Goal: Use online tool/utility: Utilize a website feature to perform a specific function

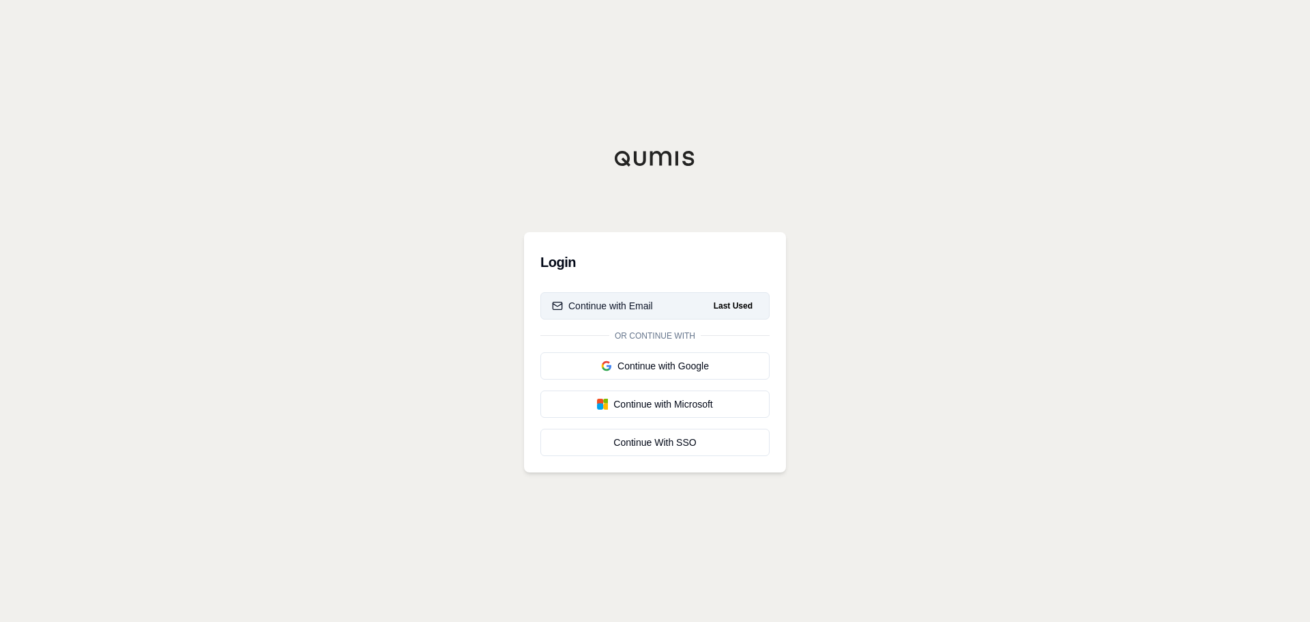
click at [595, 303] on div "Continue with Email" at bounding box center [602, 306] width 101 height 14
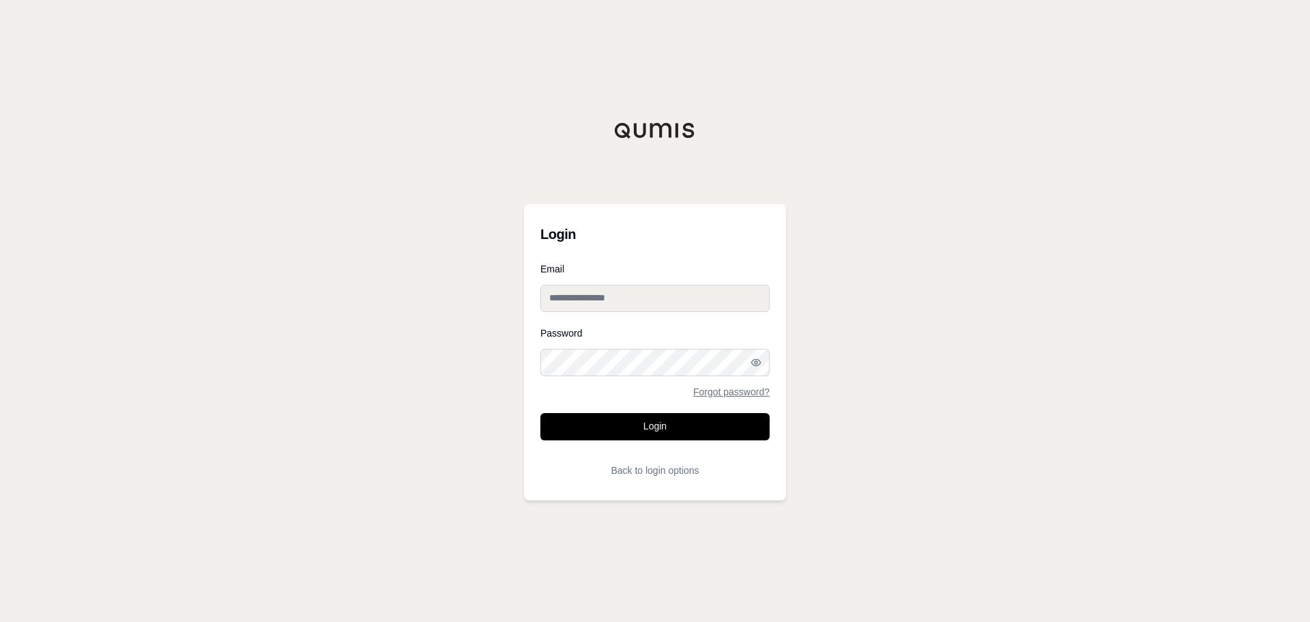
type input "**********"
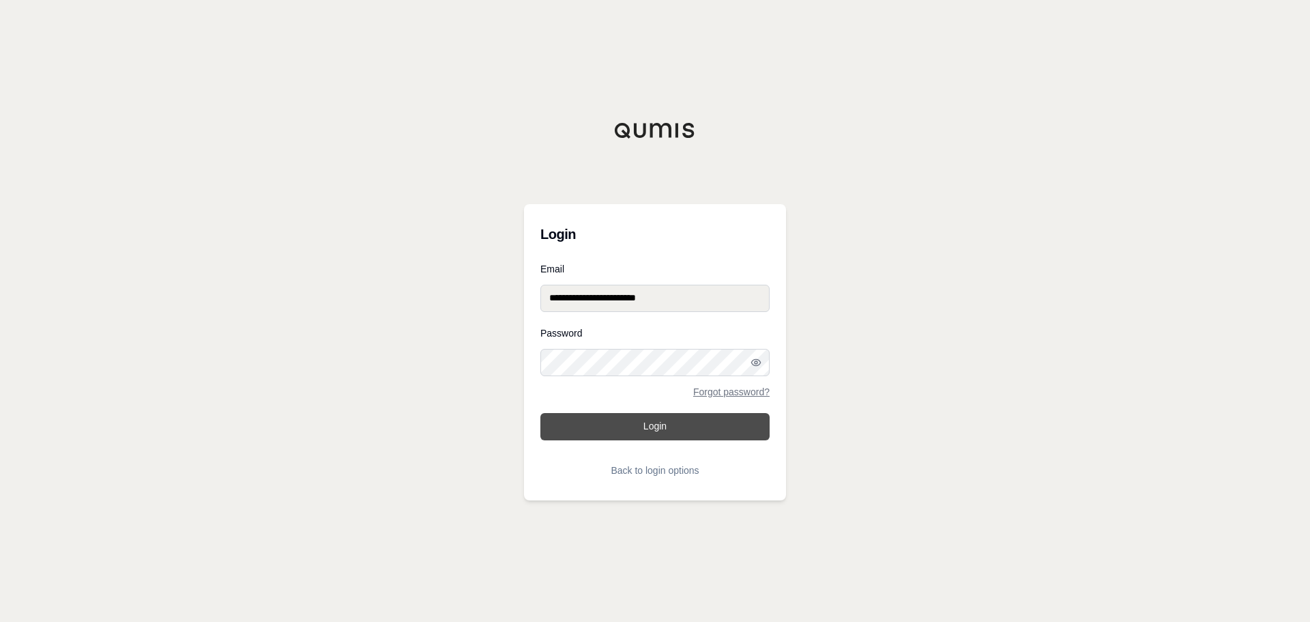
click at [611, 431] on button "Login" at bounding box center [654, 426] width 229 height 27
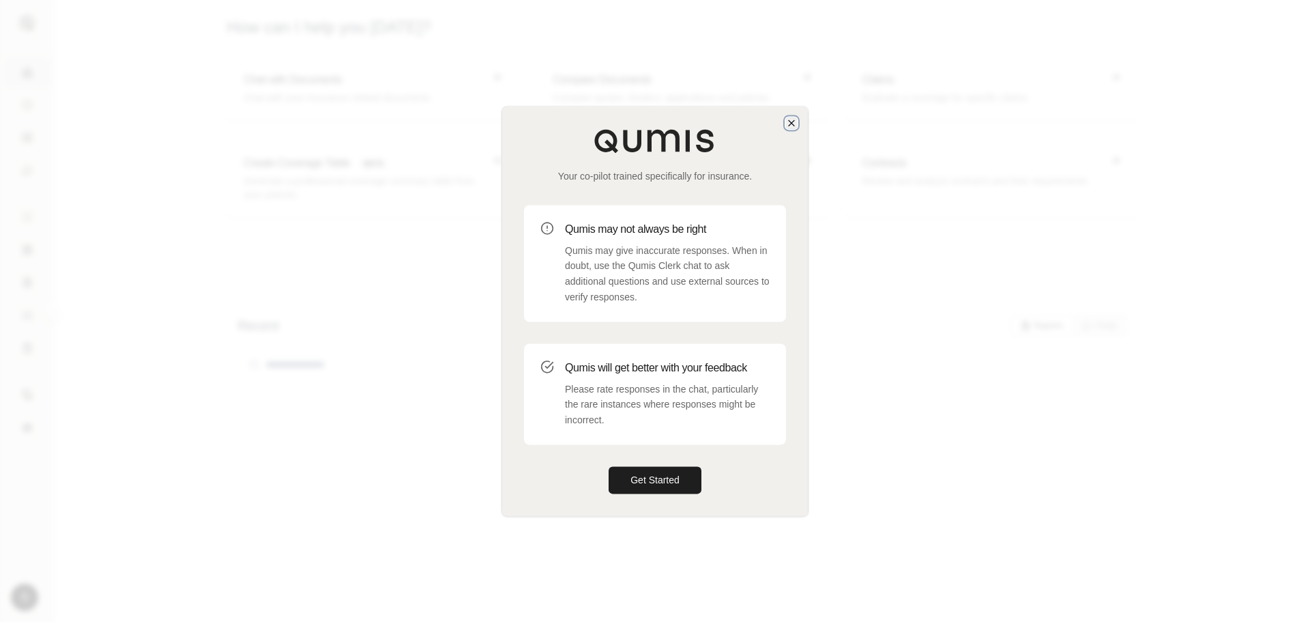
click at [792, 125] on icon "button" at bounding box center [791, 122] width 11 height 11
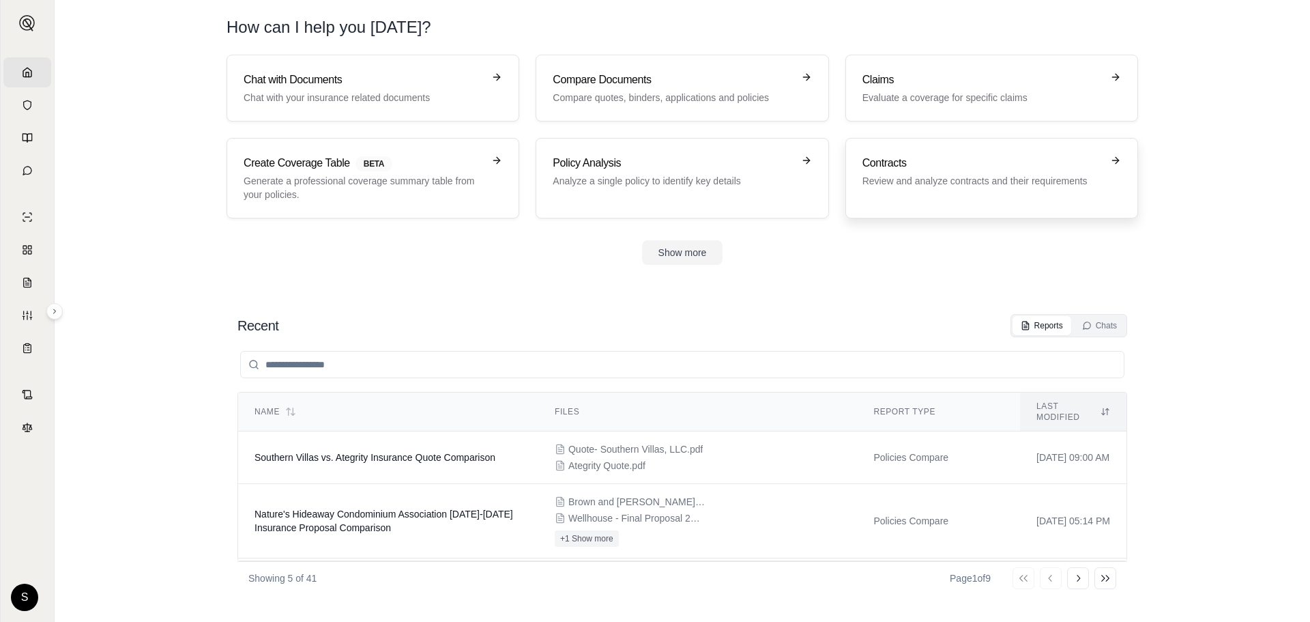
click at [951, 162] on h3 "Contracts" at bounding box center [983, 163] width 240 height 16
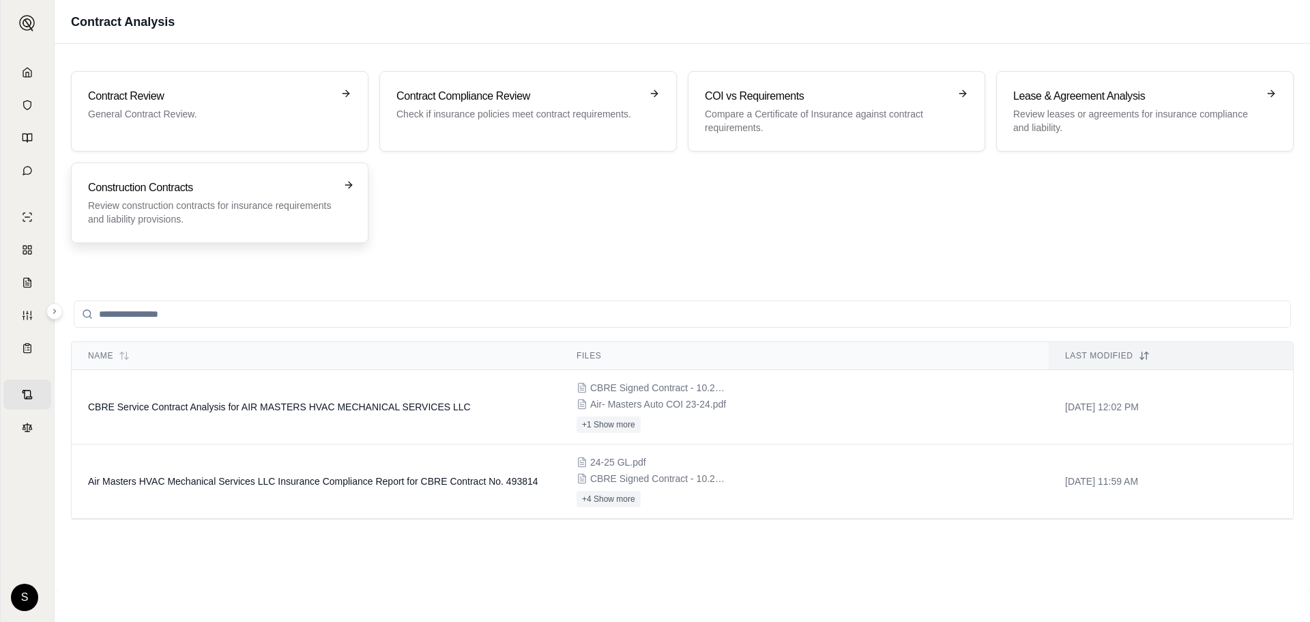
click at [282, 190] on h3 "Construction Contracts" at bounding box center [210, 187] width 244 height 16
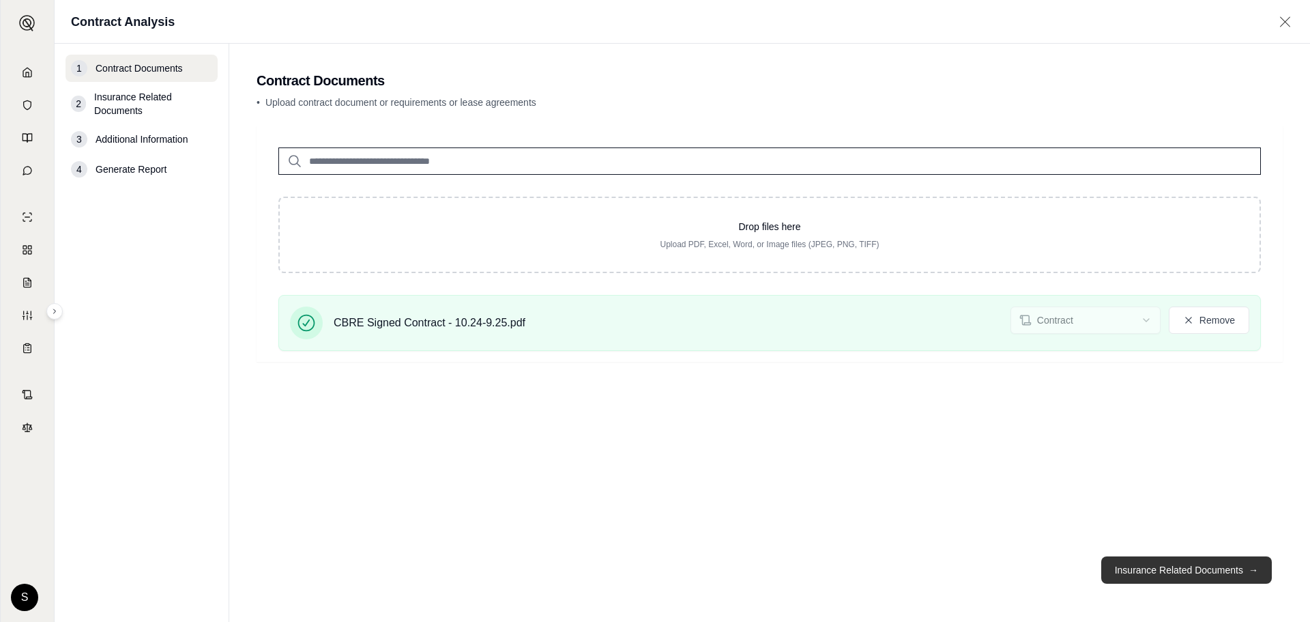
click at [1200, 568] on button "Insurance Related Documents →" at bounding box center [1186, 569] width 171 height 27
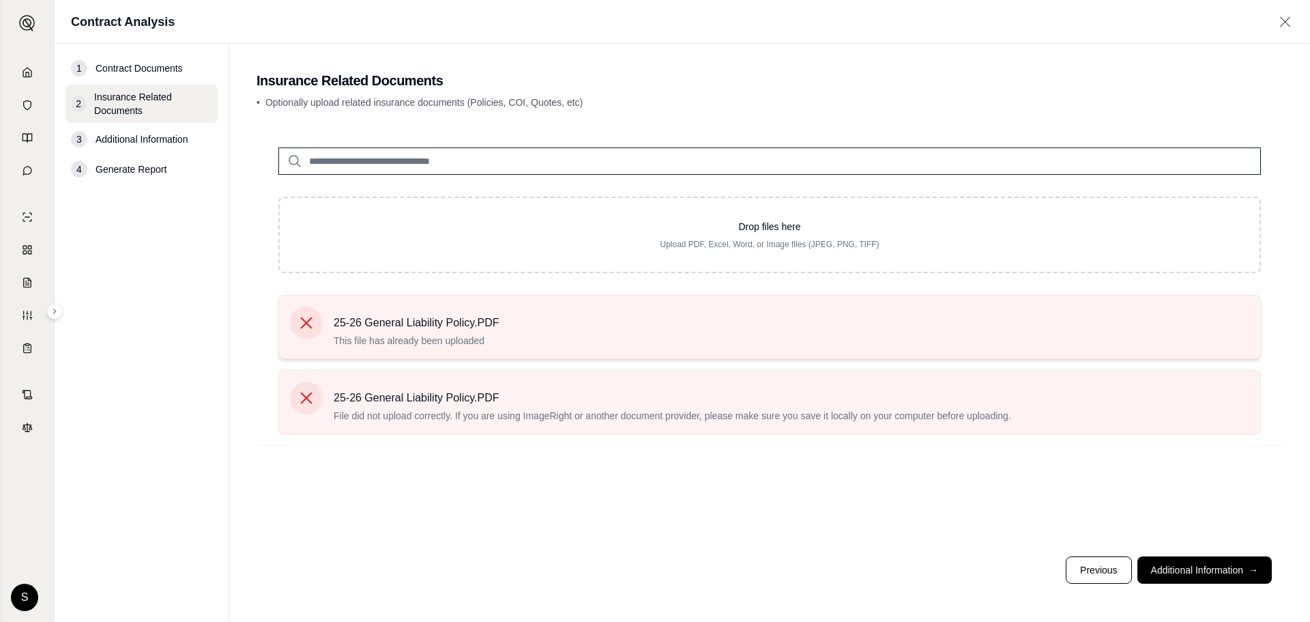
click at [304, 326] on icon at bounding box center [306, 322] width 19 height 19
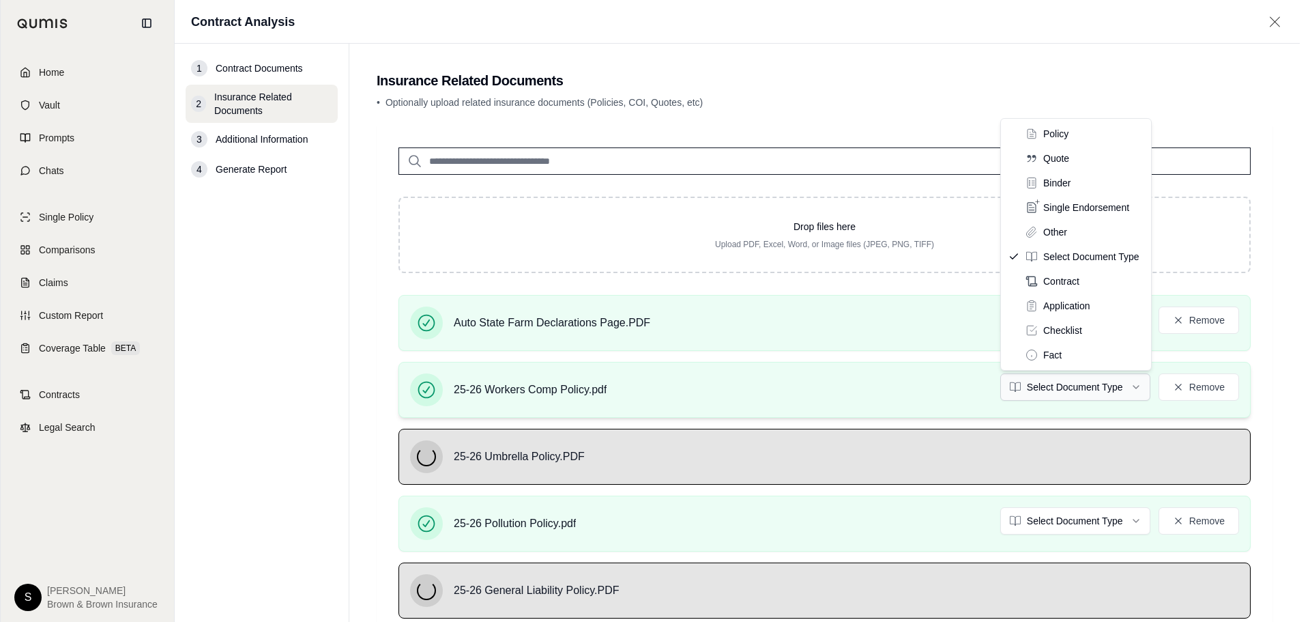
click at [1135, 388] on html "Home Vault Prompts Chats Single Policy Comparisons Claims Custom Report Coverag…" at bounding box center [655, 353] width 1310 height 706
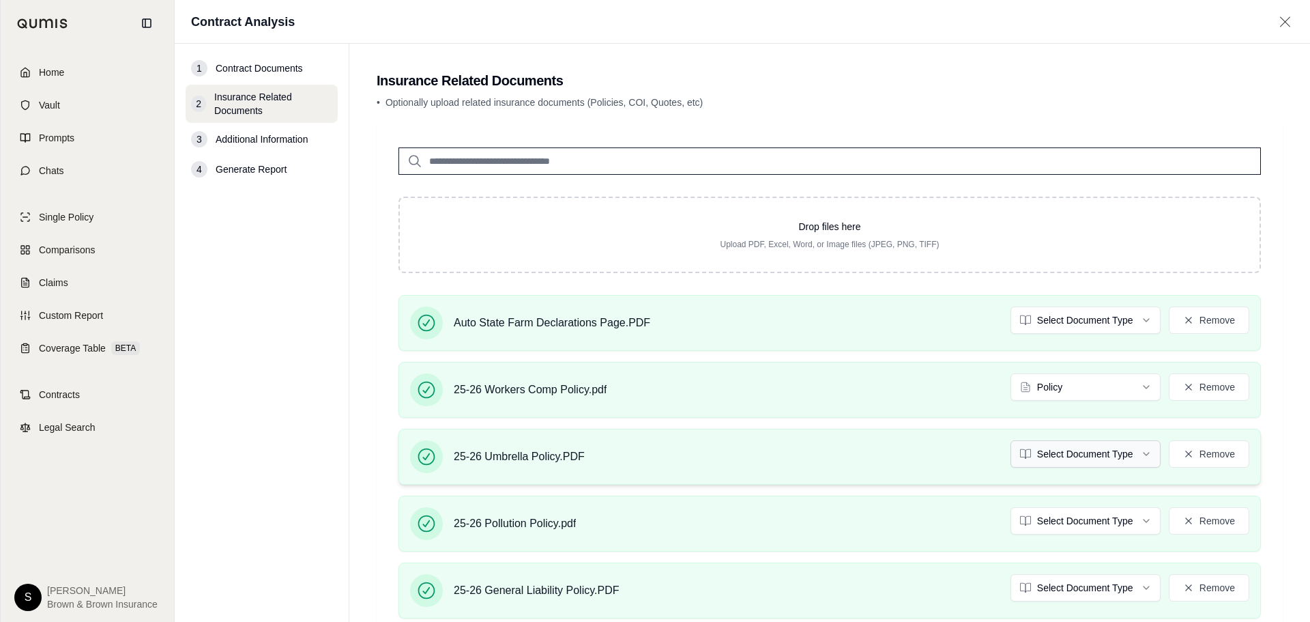
click at [1137, 455] on html "Document type updated successfully Home Vault Prompts Chats Single Policy Compa…" at bounding box center [655, 353] width 1310 height 706
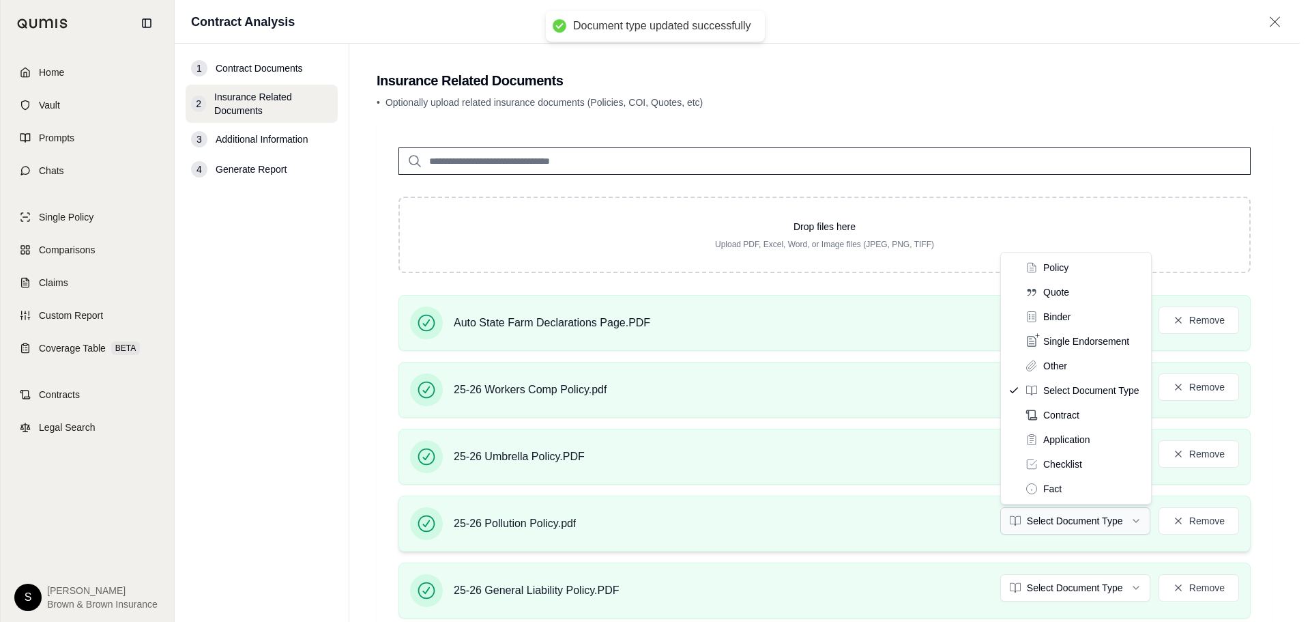
click at [1135, 521] on html "Document type updated successfully Home Vault Prompts Chats Single Policy Compa…" at bounding box center [655, 353] width 1310 height 706
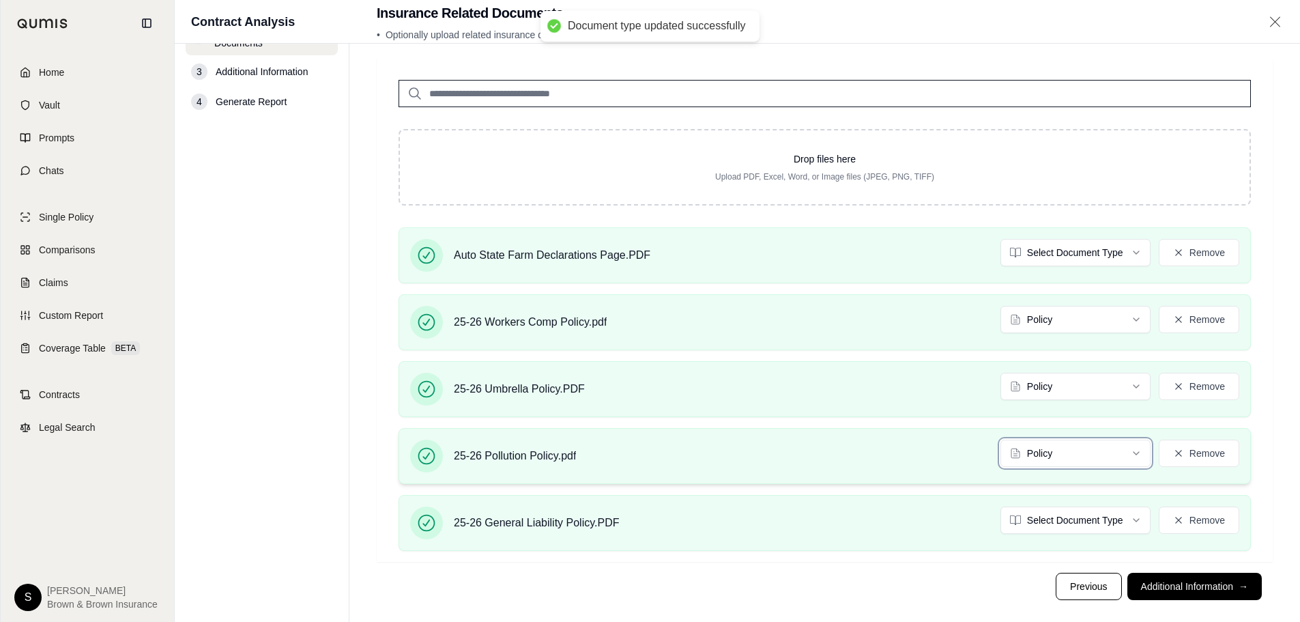
scroll to position [68, 0]
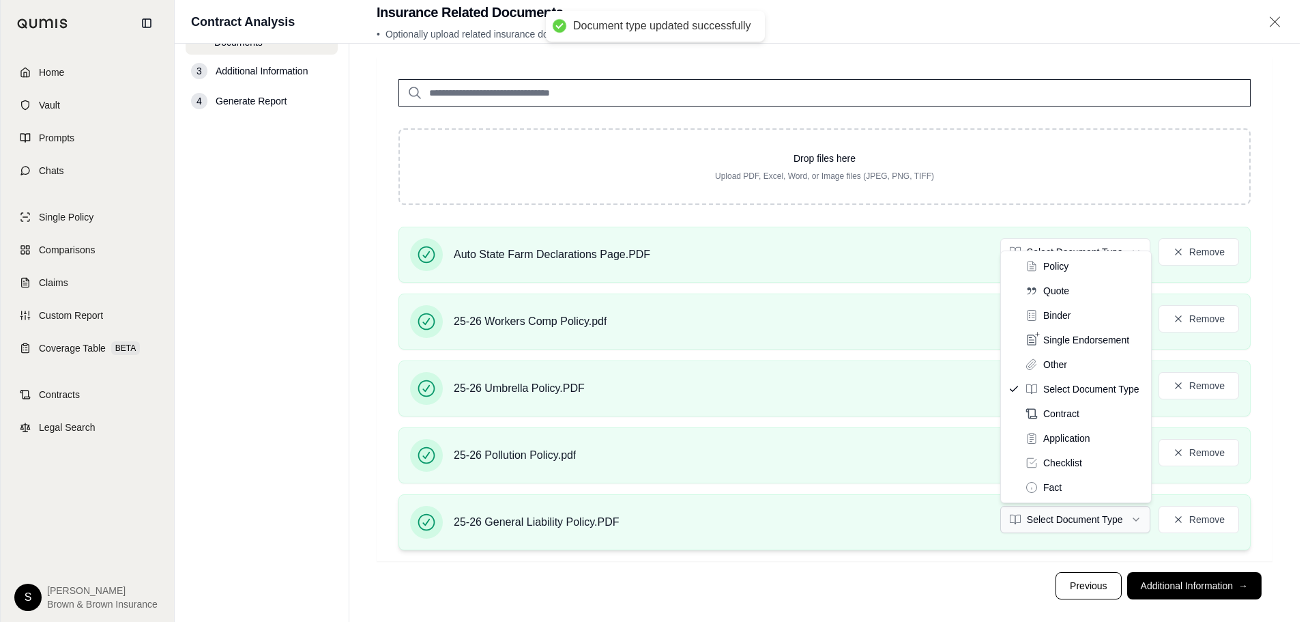
click at [1135, 524] on html "Document type updated successfully Home Vault Prompts Chats Single Policy Compa…" at bounding box center [655, 285] width 1310 height 706
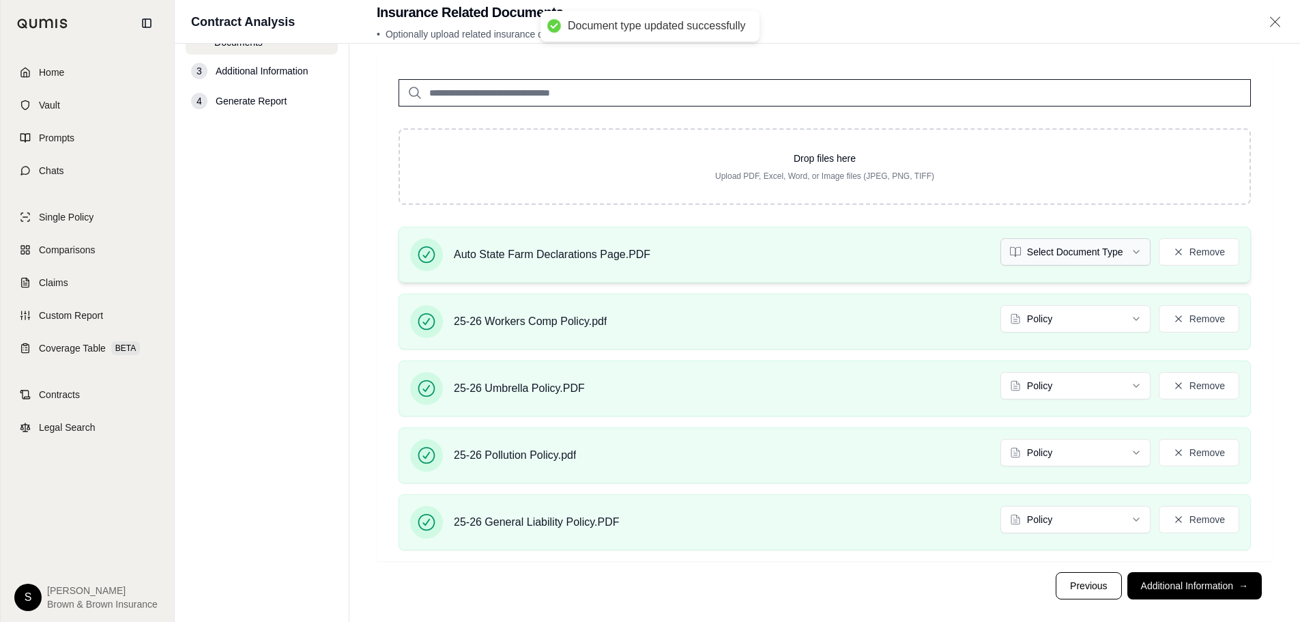
click at [1134, 249] on html "Document type updated successfully Home Vault Prompts Chats Single Policy Compa…" at bounding box center [650, 285] width 1300 height 706
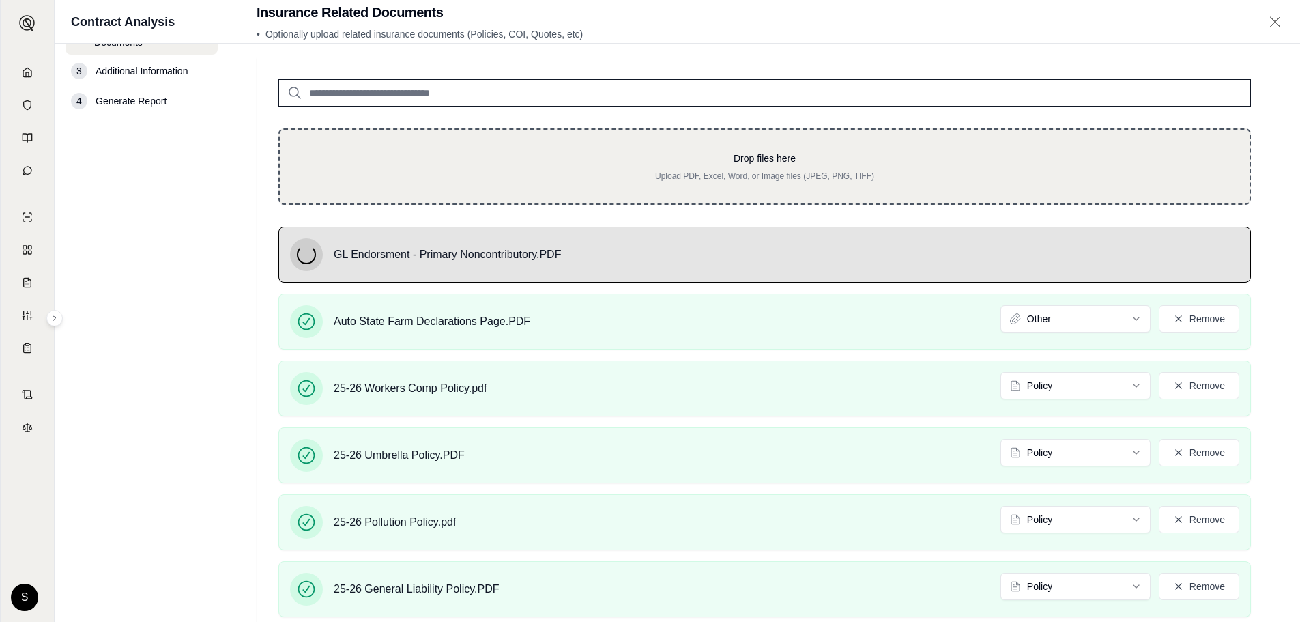
scroll to position [102, 0]
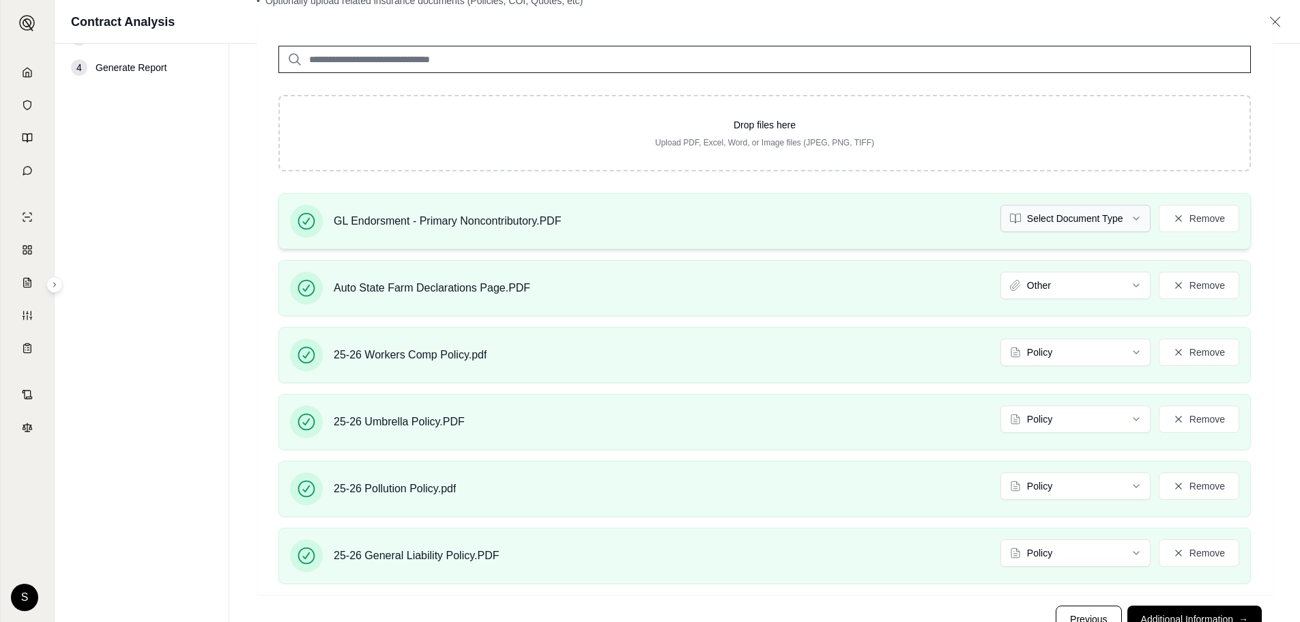
click at [1133, 219] on html "Home Vault Prompts Chats Single Policy Comparisons Claims Custom Report Coverag…" at bounding box center [650, 284] width 1300 height 772
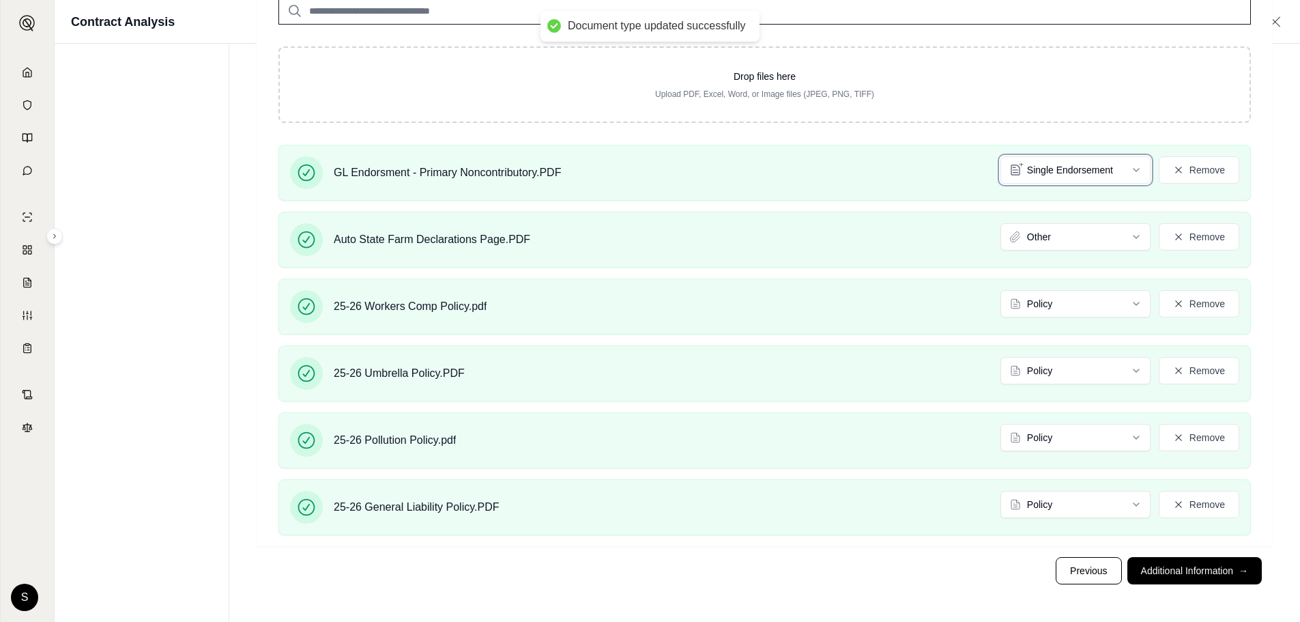
scroll to position [151, 0]
click at [1178, 570] on button "Additional Information →" at bounding box center [1194, 569] width 134 height 27
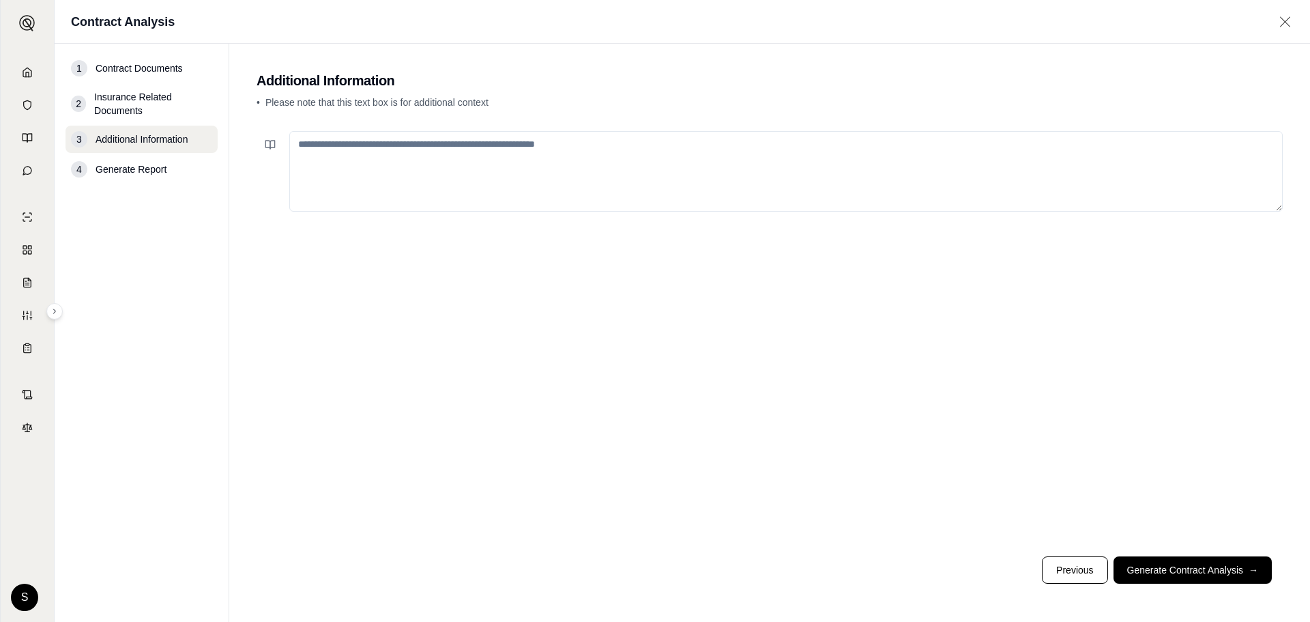
click at [143, 103] on span "Insurance Related Documents" at bounding box center [153, 103] width 118 height 27
click at [1088, 571] on button "Previous" at bounding box center [1075, 569] width 66 height 27
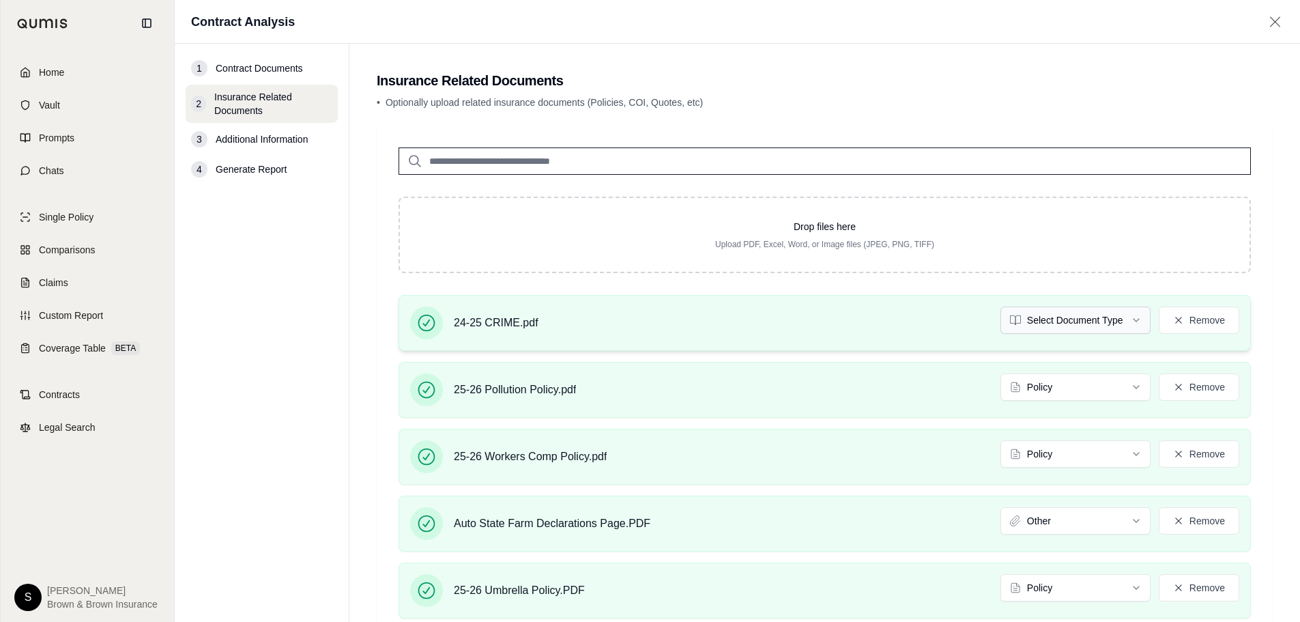
click at [1083, 315] on html "Home Vault Prompts Chats Single Policy Comparisons Claims Custom Report Coverag…" at bounding box center [650, 419] width 1300 height 839
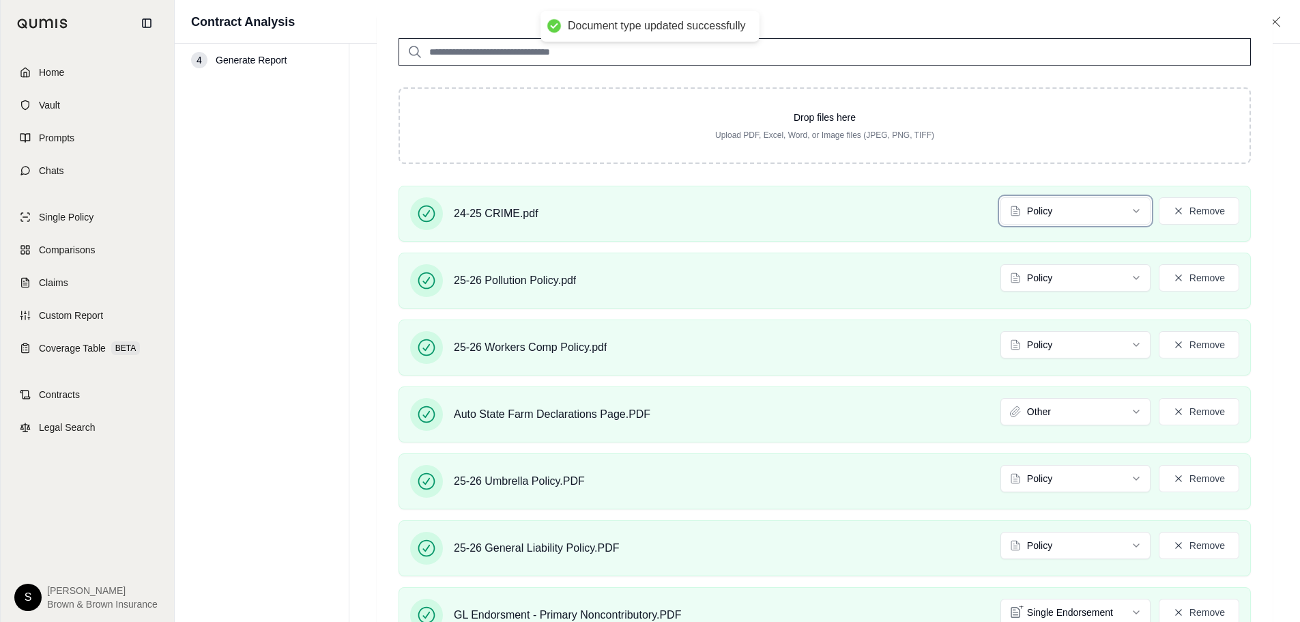
scroll to position [218, 0]
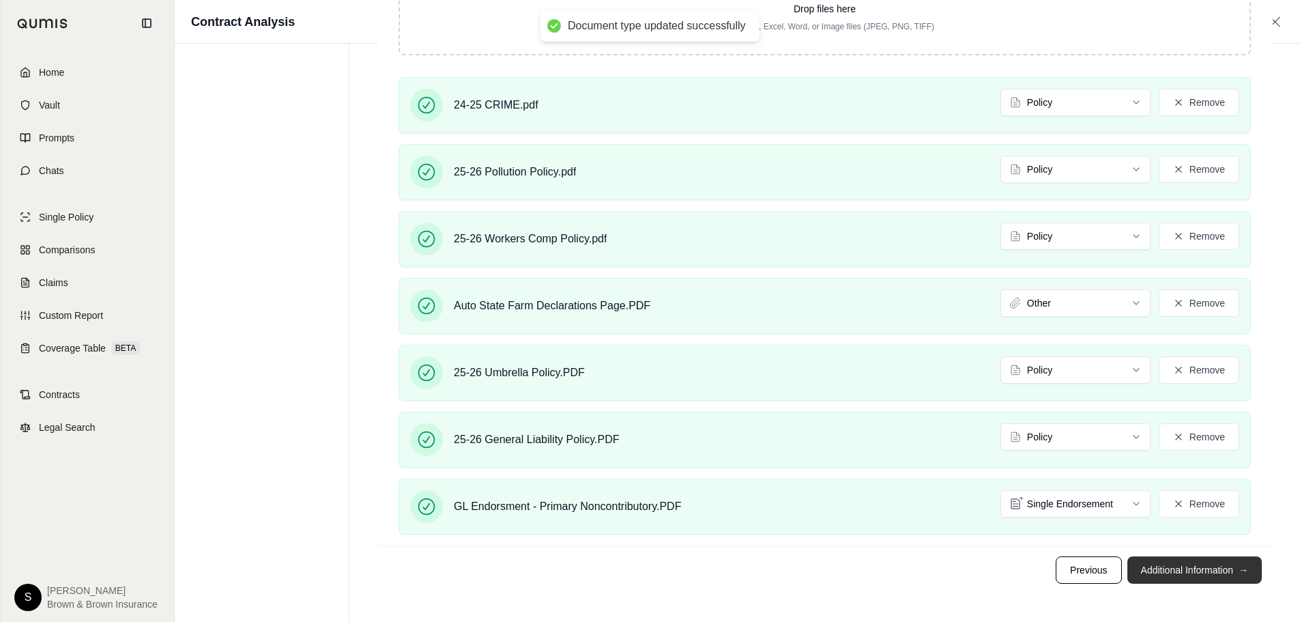
click at [1199, 570] on button "Additional Information →" at bounding box center [1194, 569] width 134 height 27
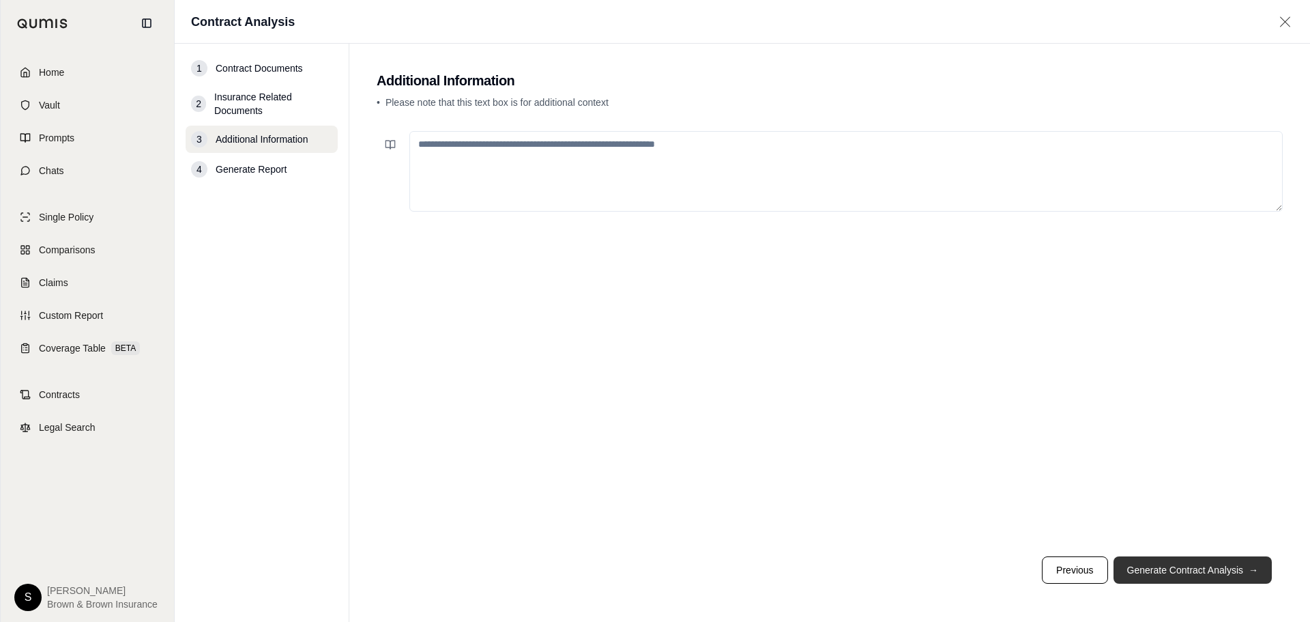
click at [1194, 566] on button "Generate Contract Analysis →" at bounding box center [1193, 569] width 158 height 27
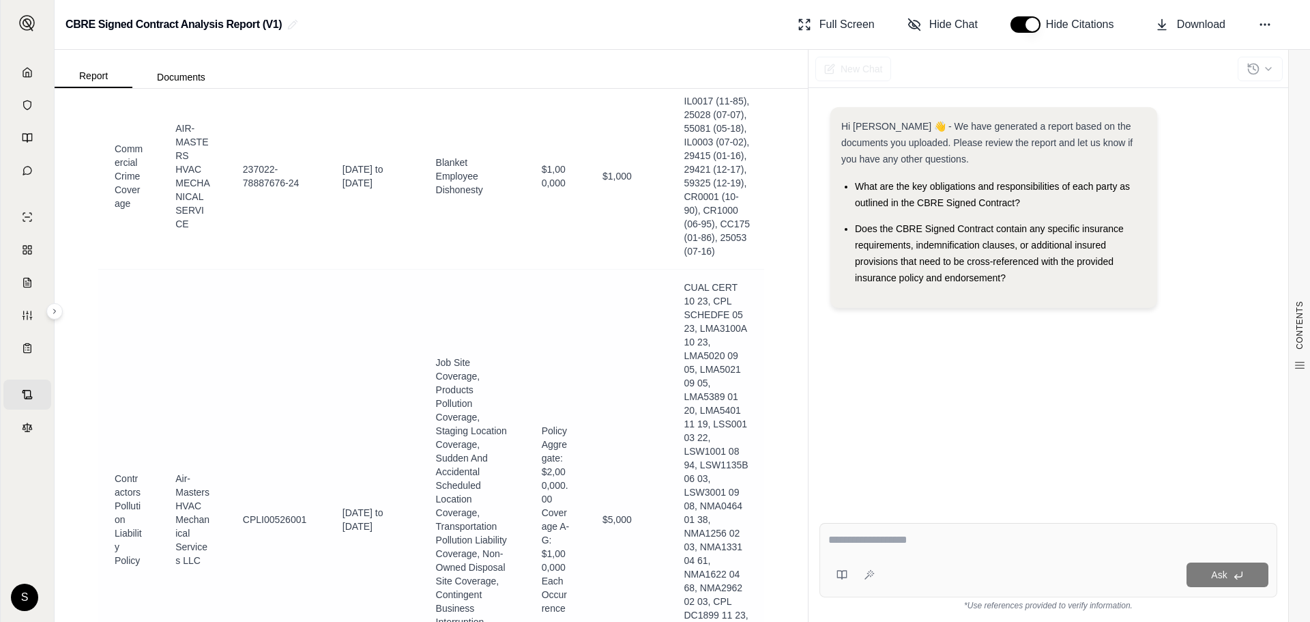
scroll to position [2115, 0]
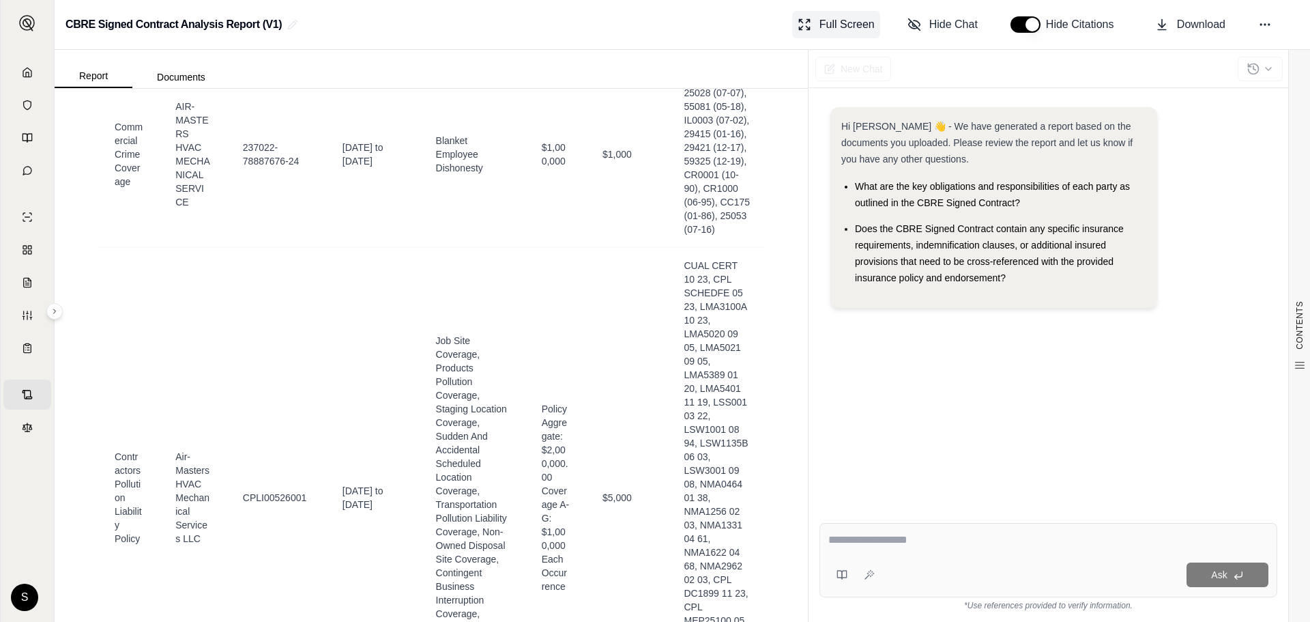
click at [810, 30] on icon at bounding box center [805, 25] width 14 height 14
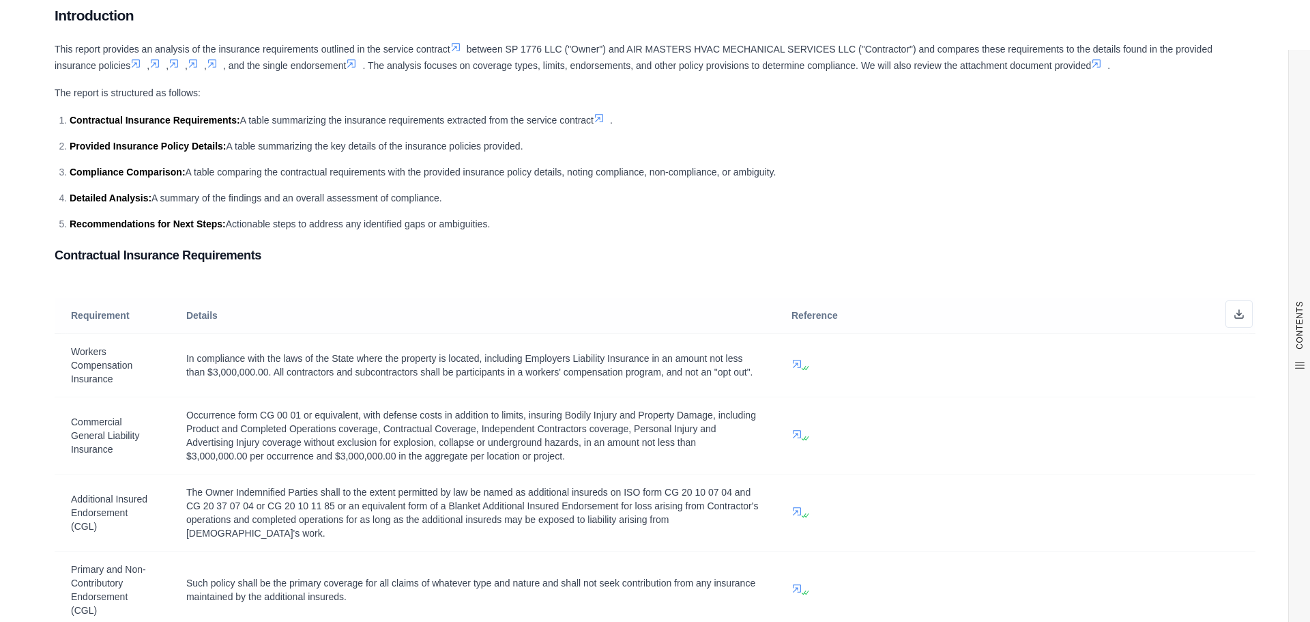
scroll to position [0, 0]
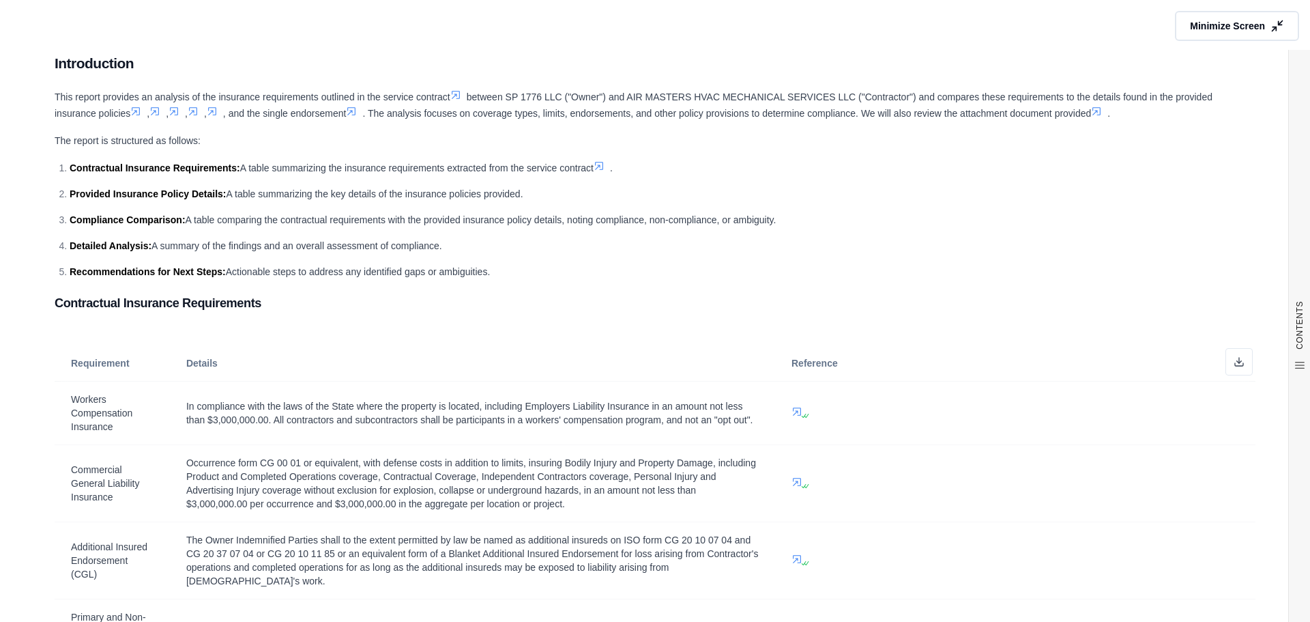
drag, startPoint x: 1251, startPoint y: 30, endPoint x: 1238, endPoint y: 38, distance: 14.4
click at [1251, 30] on span "Minimize Screen" at bounding box center [1227, 26] width 75 height 14
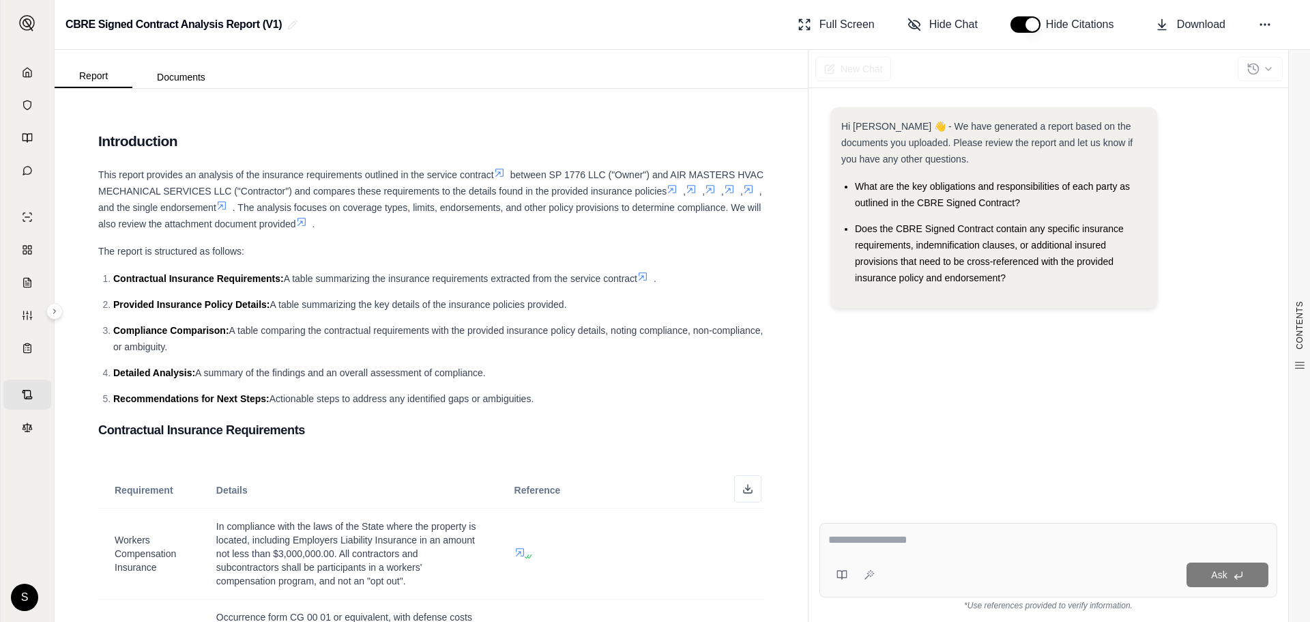
click at [893, 536] on textarea at bounding box center [1048, 540] width 440 height 16
type textarea "**********"
click at [1218, 579] on span "Ask" at bounding box center [1219, 574] width 16 height 11
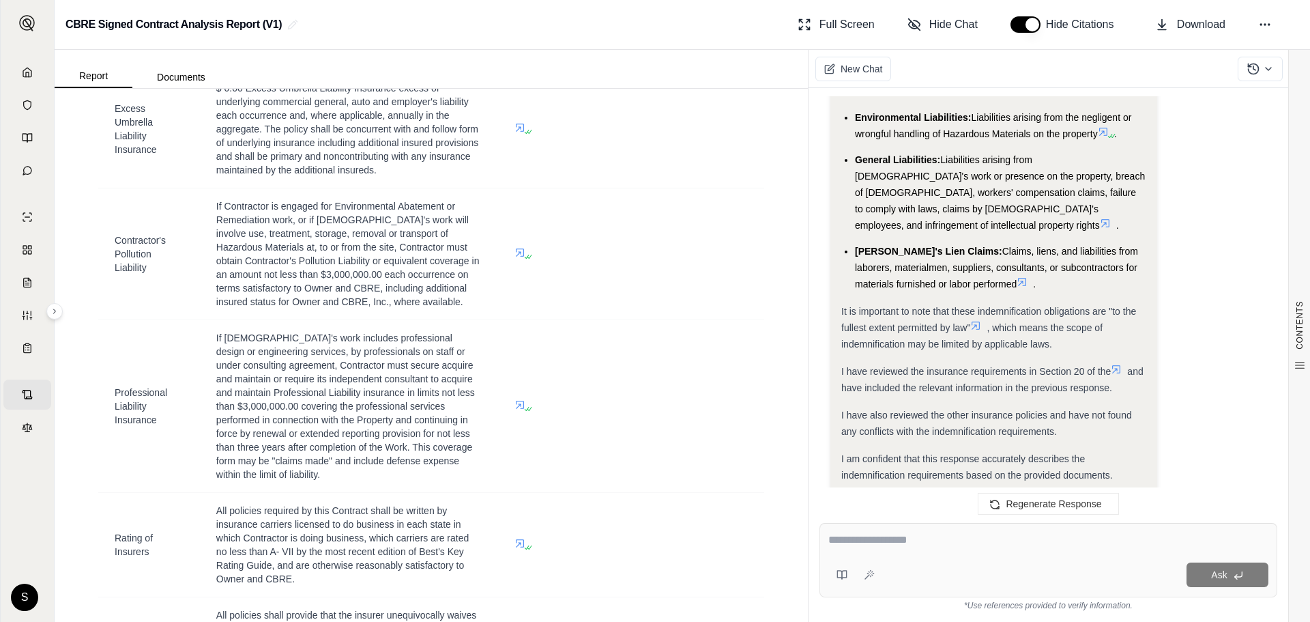
scroll to position [1555, 0]
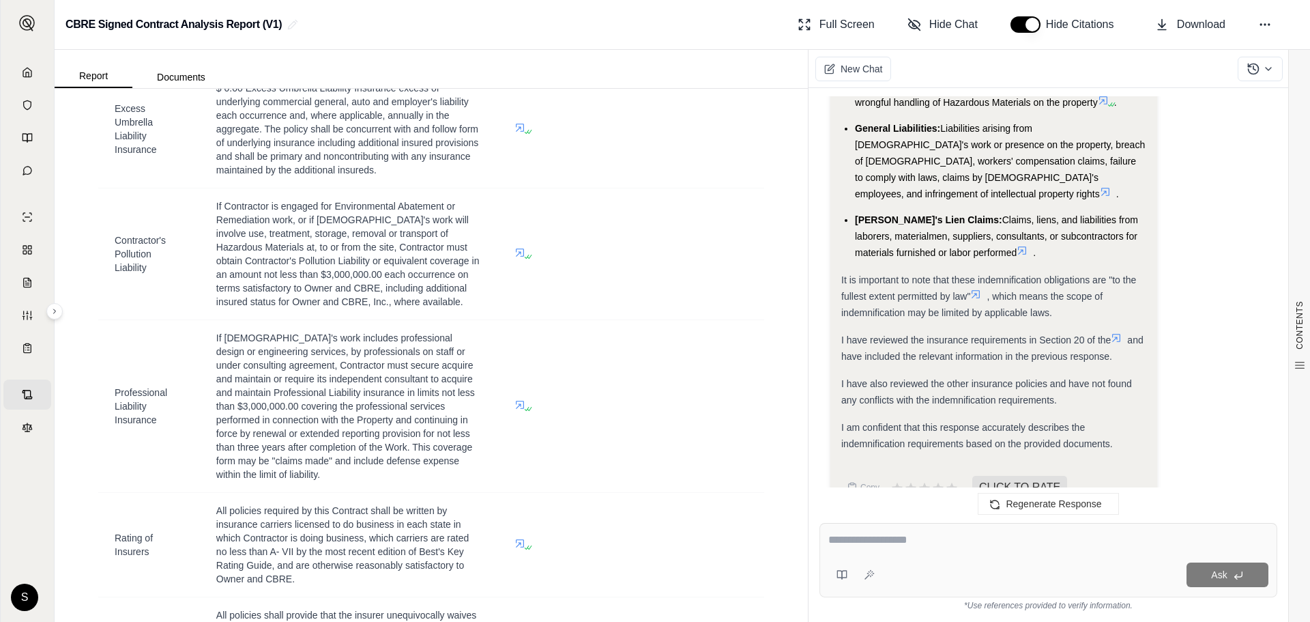
click at [921, 541] on textarea at bounding box center [1048, 540] width 440 height 16
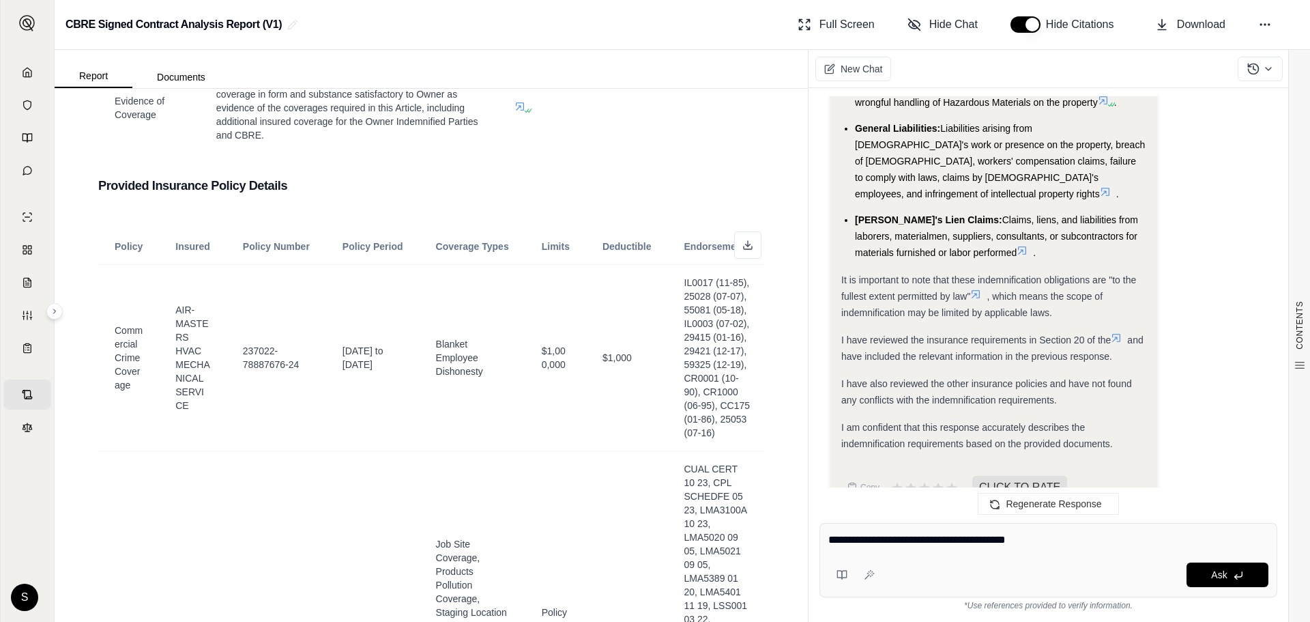
scroll to position [1842, 0]
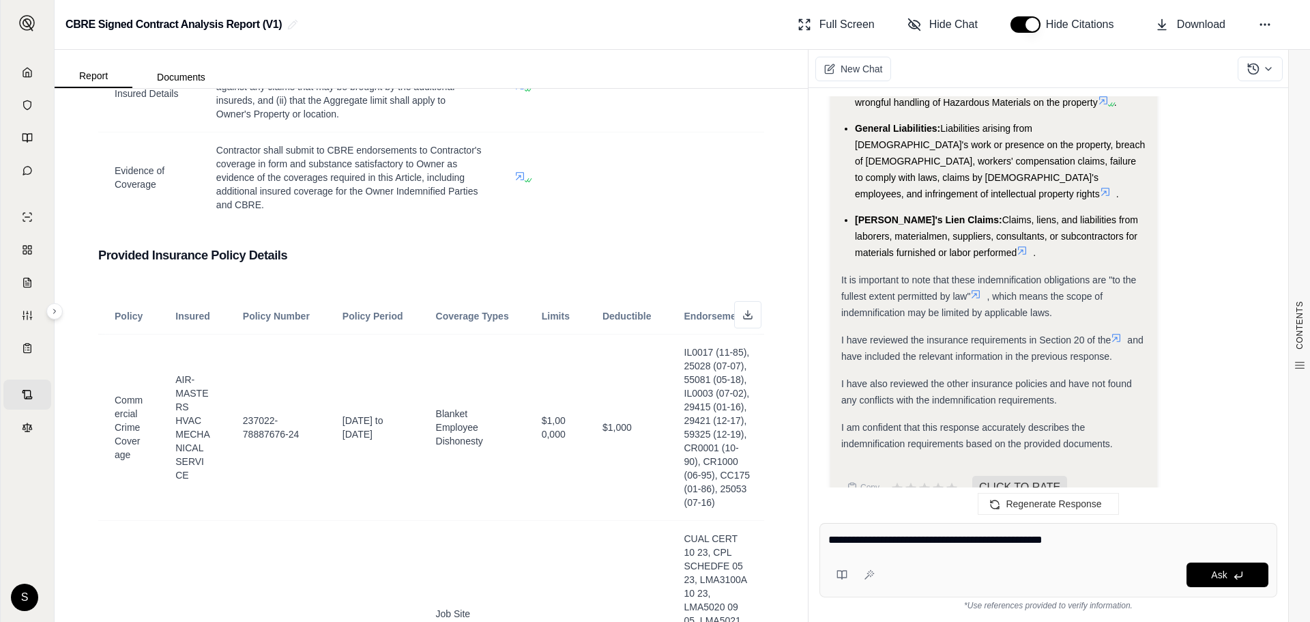
type textarea "**********"
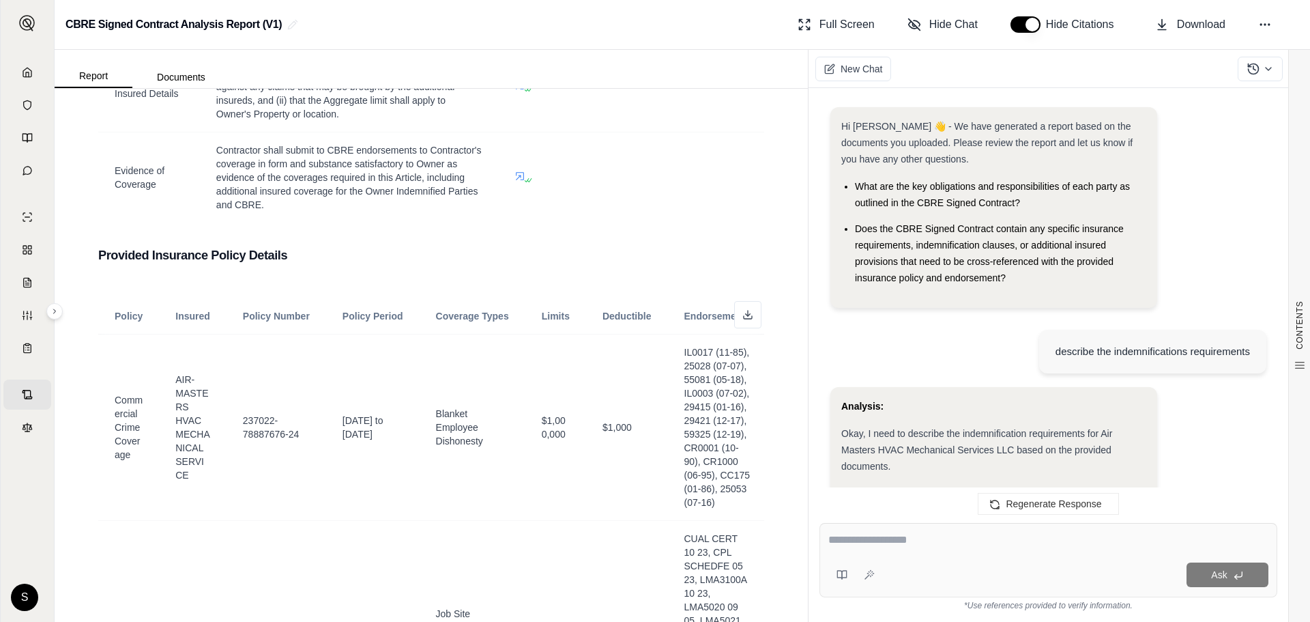
scroll to position [3004, 0]
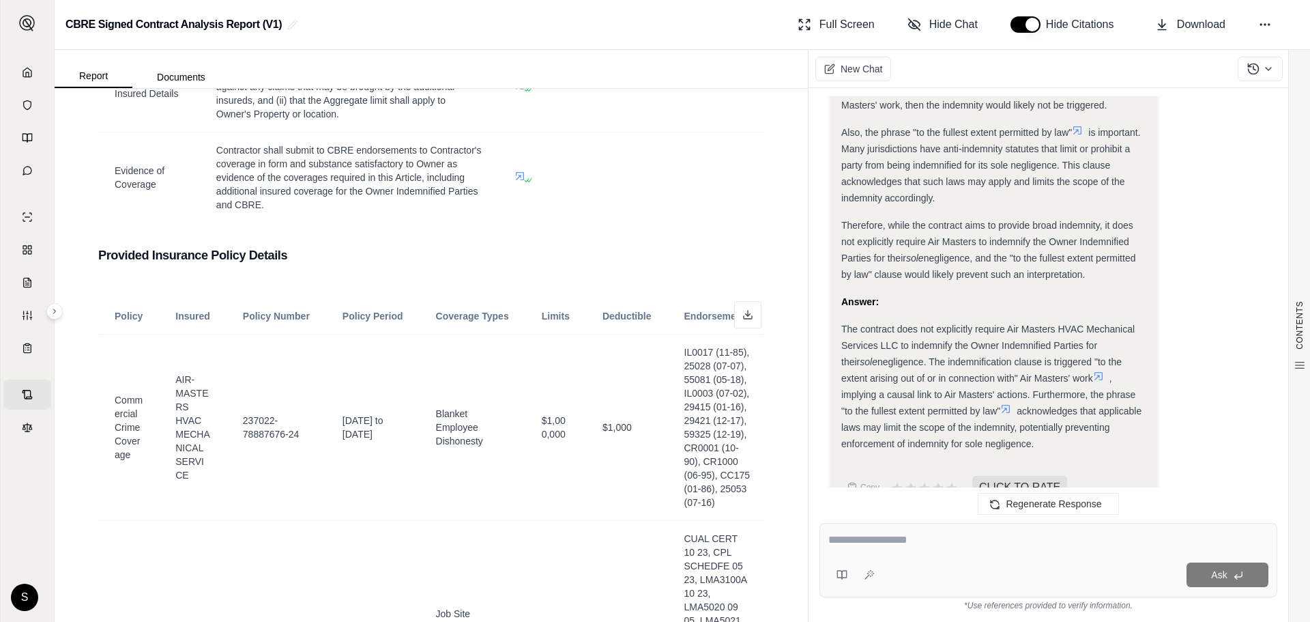
click at [887, 544] on textarea at bounding box center [1048, 540] width 440 height 16
type textarea "*"
type textarea "**********"
drag, startPoint x: 818, startPoint y: 542, endPoint x: 785, endPoint y: 521, distance: 39.6
click at [782, 533] on div "Report Documents CONTENTS Table of Contents Introduction Contractual Insurance …" at bounding box center [683, 336] width 1256 height 572
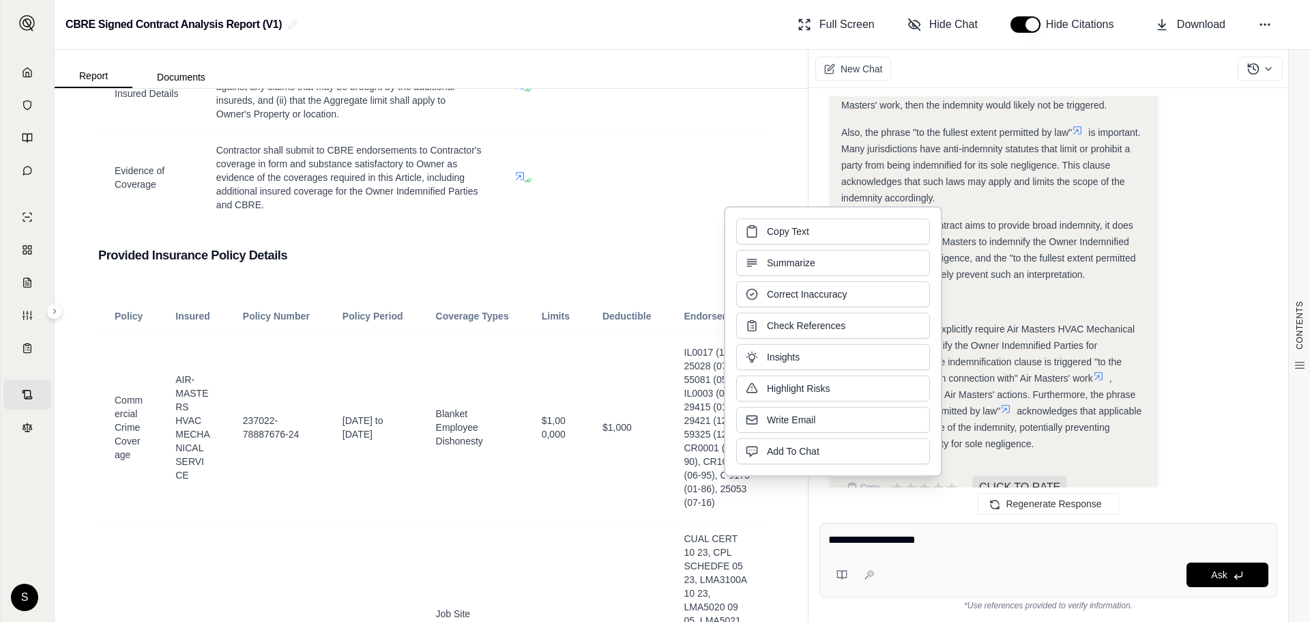
click button "Copy Text" at bounding box center [833, 231] width 194 height 26
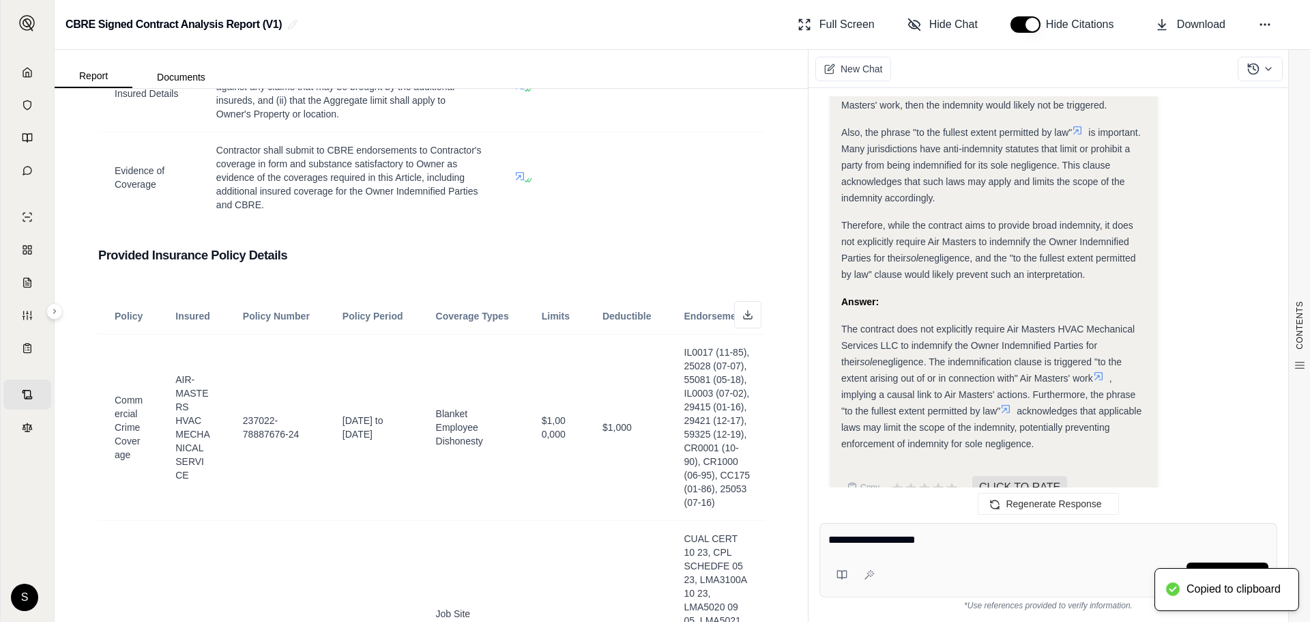
drag, startPoint x: 950, startPoint y: 551, endPoint x: 939, endPoint y: 540, distance: 15.0
click at [945, 545] on div "**********" at bounding box center [1048, 542] width 440 height 21
click at [929, 537] on textarea "**********" at bounding box center [1048, 540] width 440 height 16
drag, startPoint x: 929, startPoint y: 538, endPoint x: 768, endPoint y: 551, distance: 160.9
click at [768, 551] on div "Report Documents CONTENTS Table of Contents Introduction Contractual Insurance …" at bounding box center [683, 336] width 1256 height 572
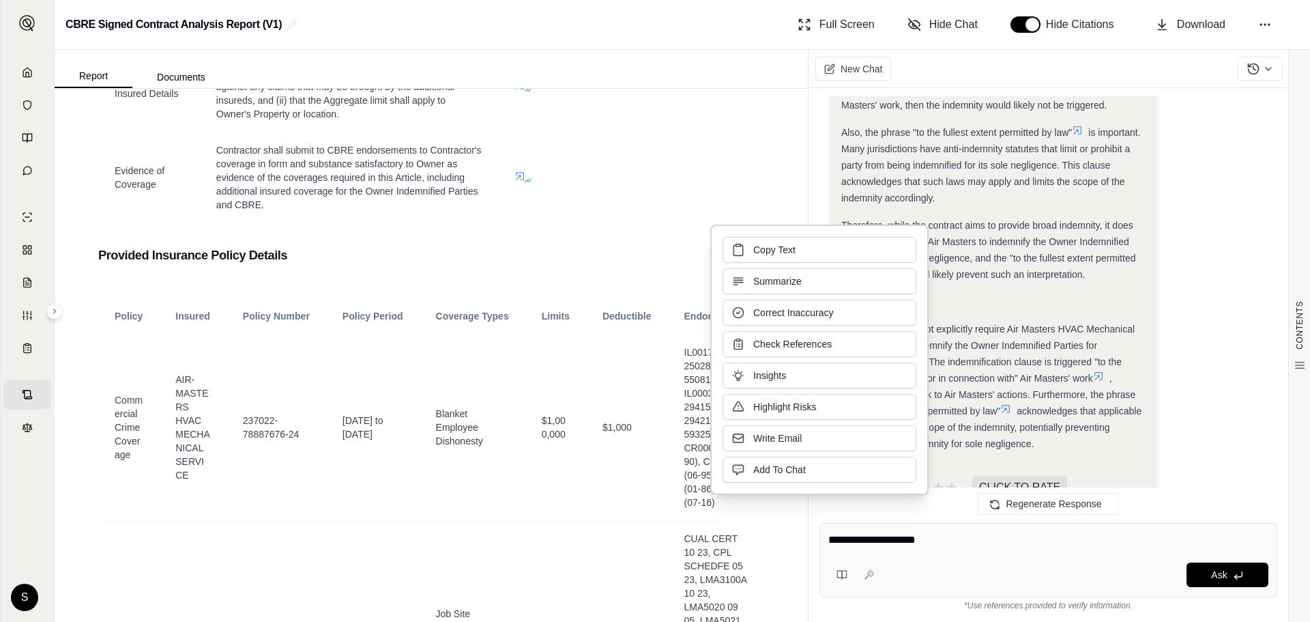
click button "Copy Text" at bounding box center [820, 250] width 194 height 26
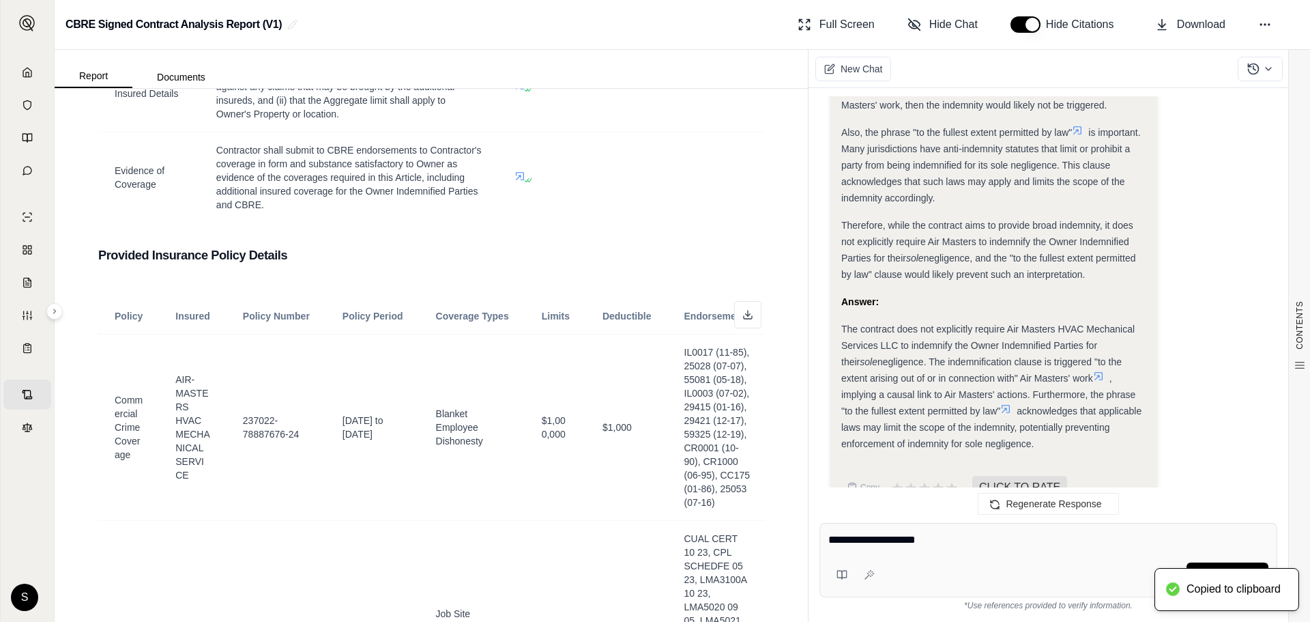
click at [948, 542] on textarea "**********" at bounding box center [1048, 540] width 440 height 16
drag, startPoint x: 935, startPoint y: 542, endPoint x: 813, endPoint y: 540, distance: 122.1
click at [813, 540] on div "**********" at bounding box center [1049, 567] width 480 height 110
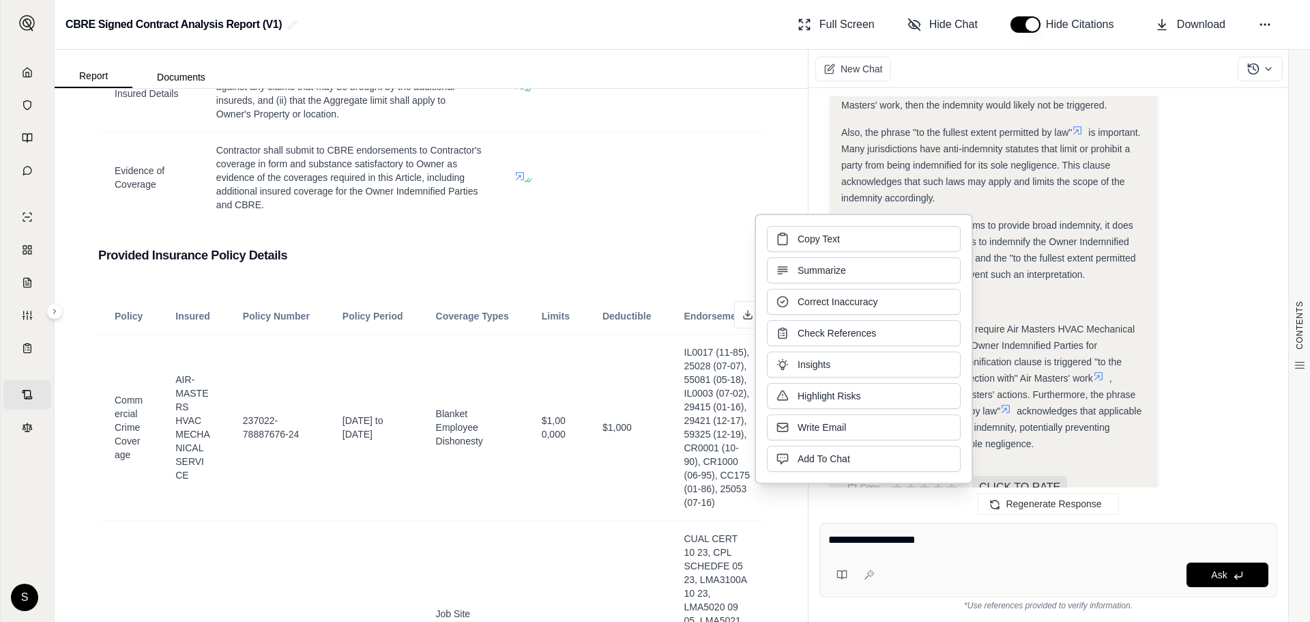
click at [940, 540] on textarea "**********" at bounding box center [1048, 540] width 440 height 16
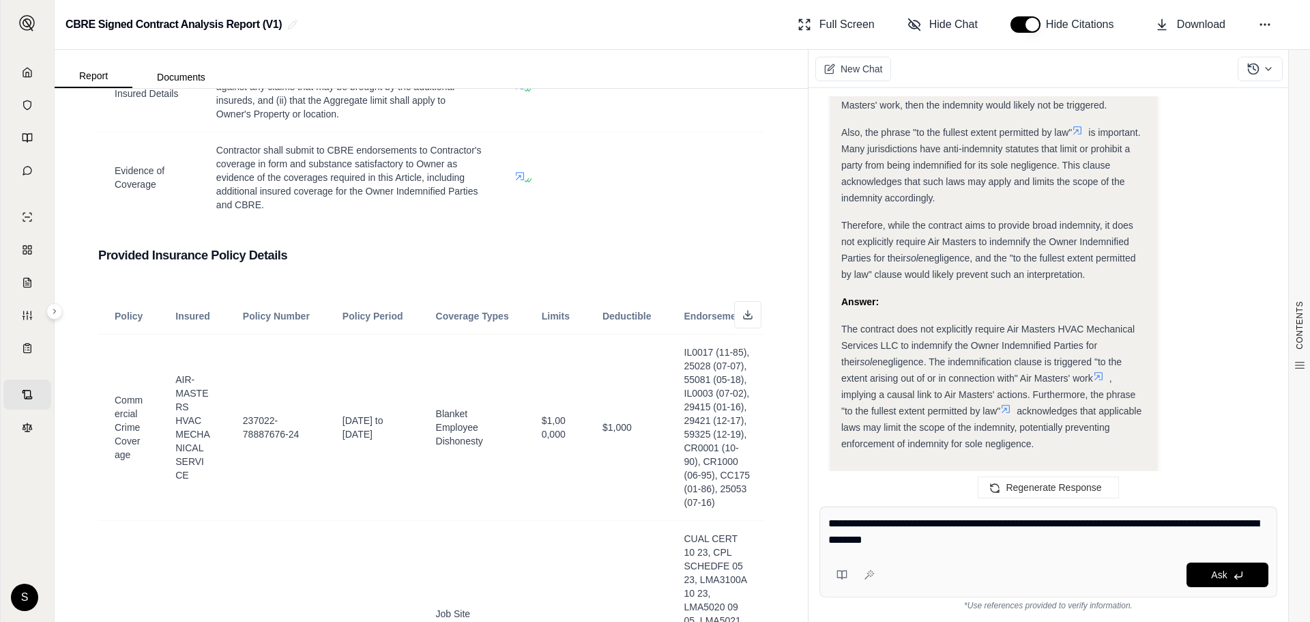
type textarea "**********"
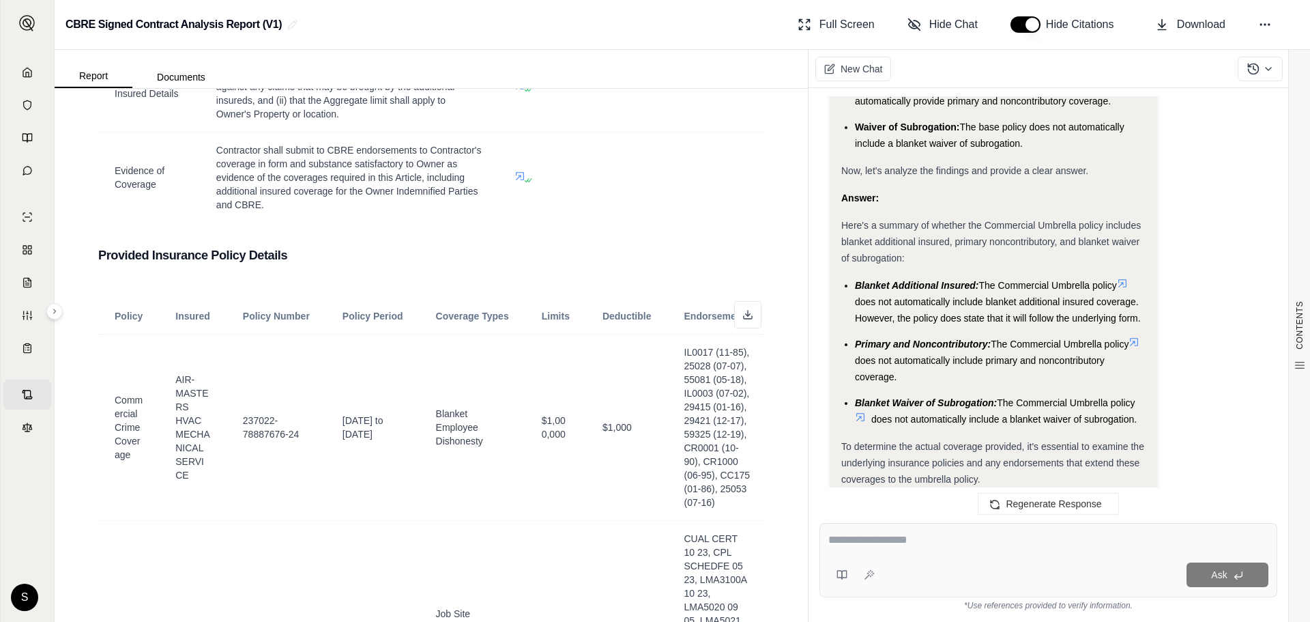
scroll to position [3987, 0]
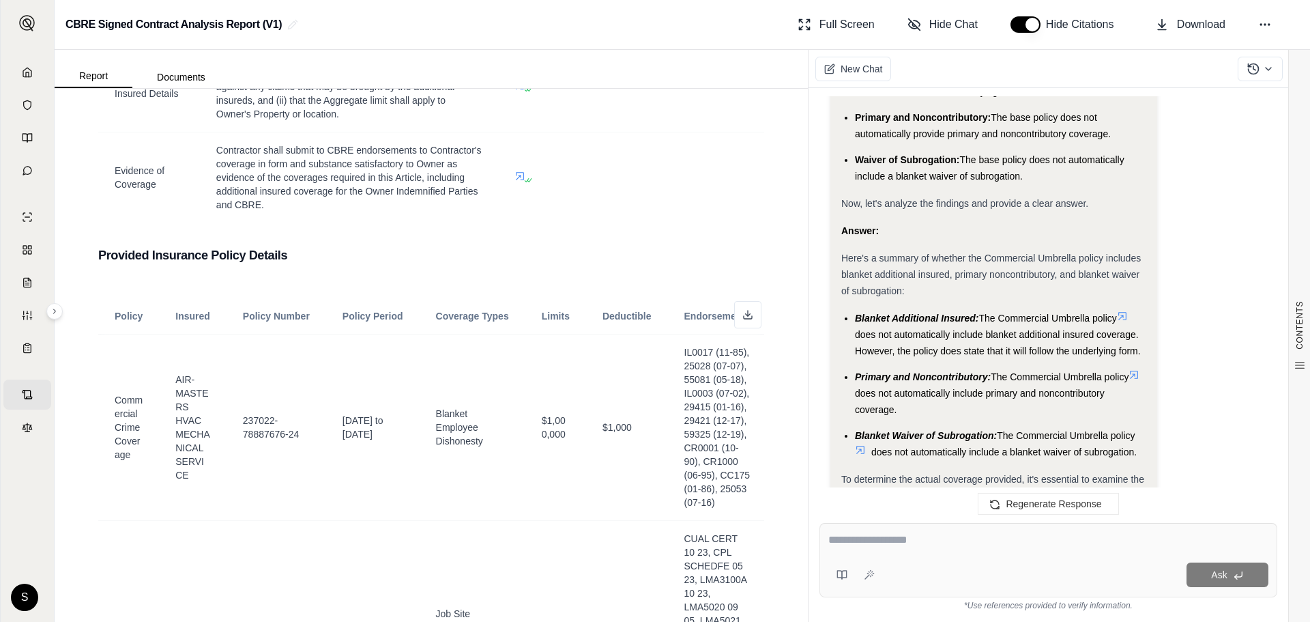
click at [1128, 310] on icon at bounding box center [1122, 315] width 11 height 11
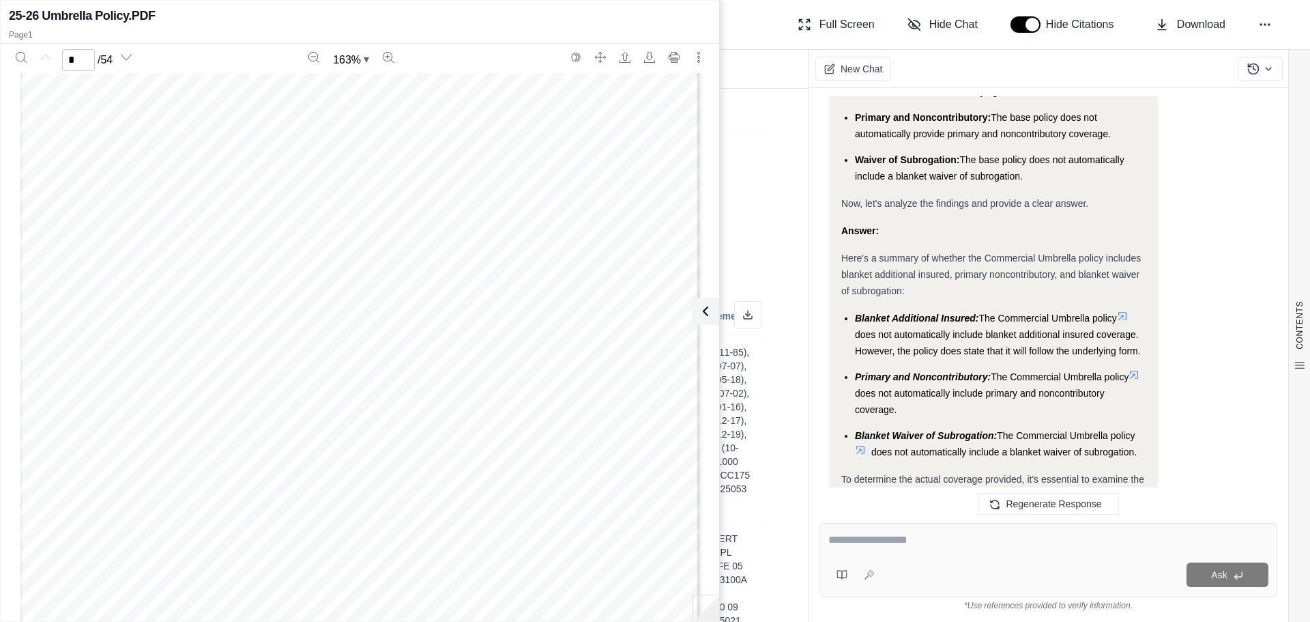
scroll to position [0, 0]
click at [766, 91] on div "CONTENTS Table of Contents Introduction Contractual Insurance Require... Provid…" at bounding box center [431, 355] width 753 height 533
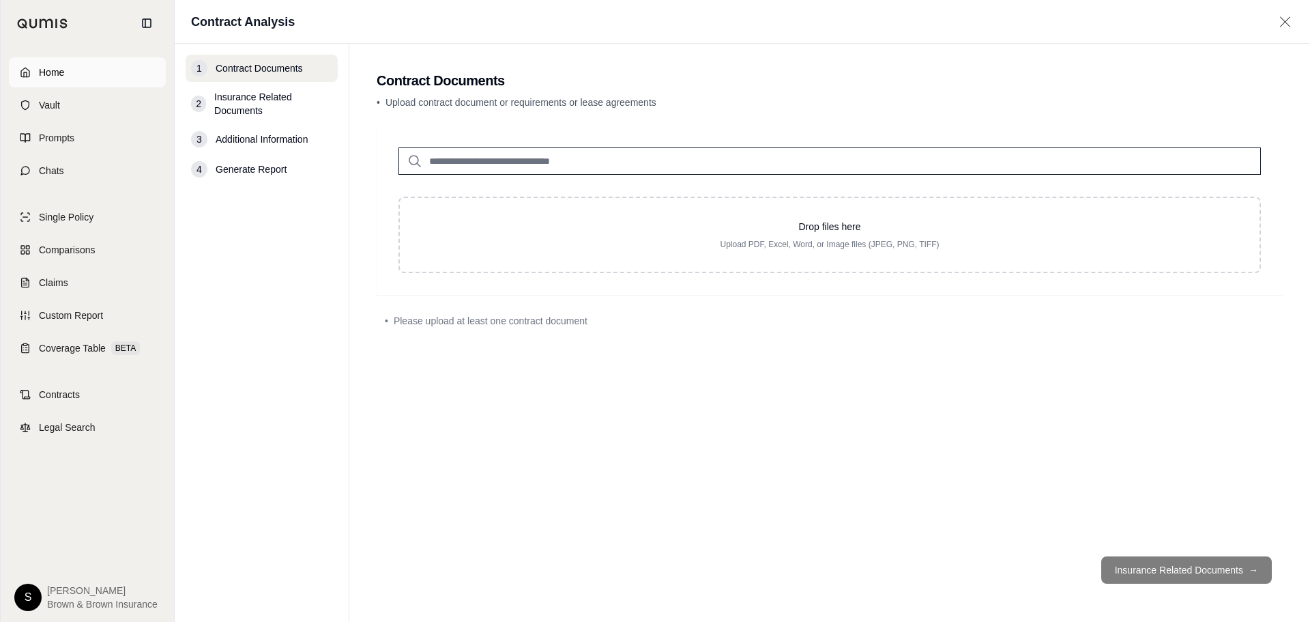
click at [36, 74] on link "Home" at bounding box center [87, 72] width 157 height 30
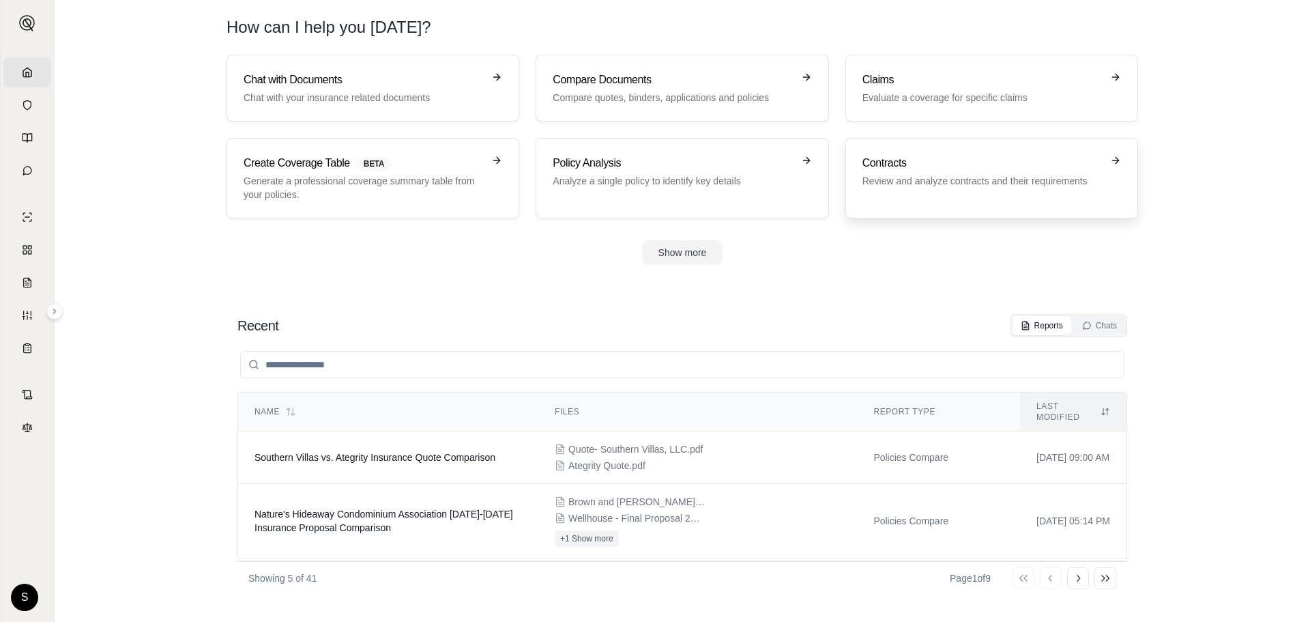
click at [953, 160] on h3 "Contracts" at bounding box center [983, 163] width 240 height 16
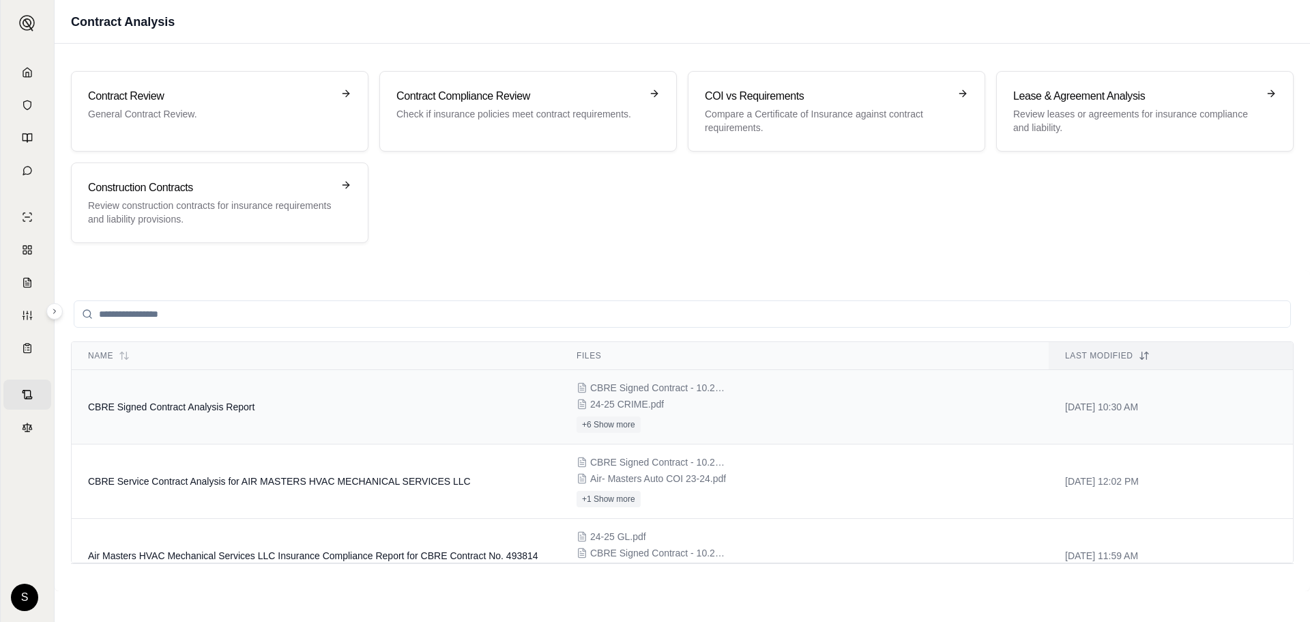
click at [438, 416] on td "CBRE Signed Contract Analysis Report" at bounding box center [316, 407] width 489 height 74
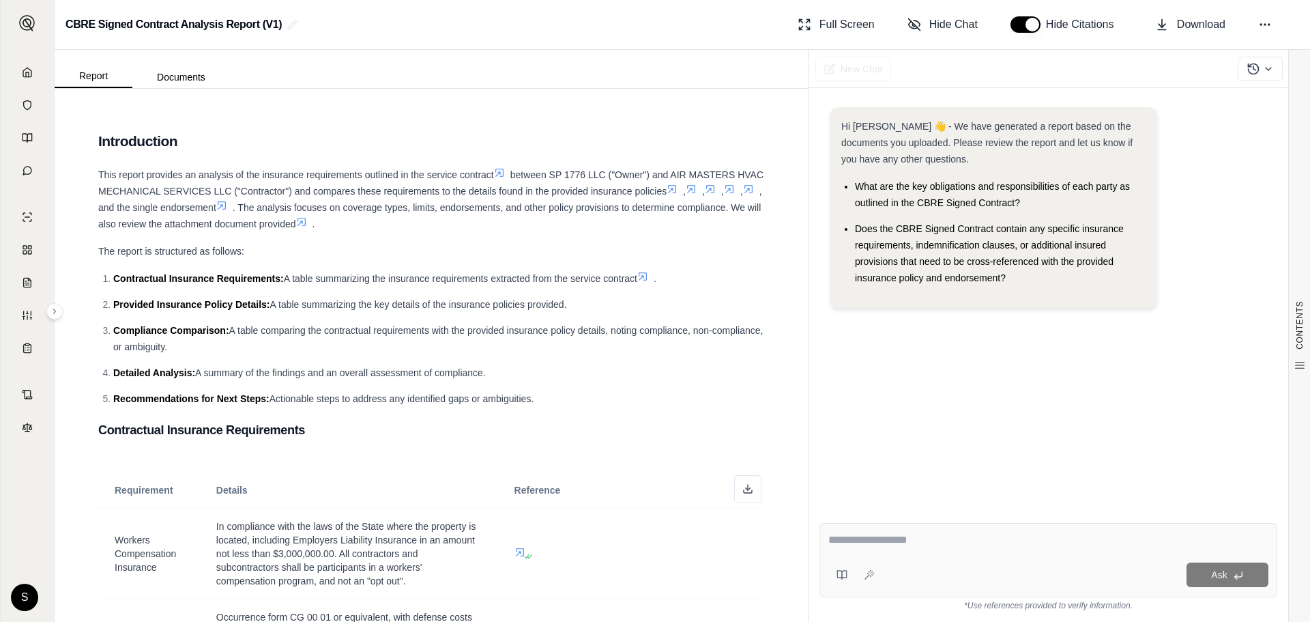
click at [903, 540] on textarea at bounding box center [1048, 540] width 440 height 16
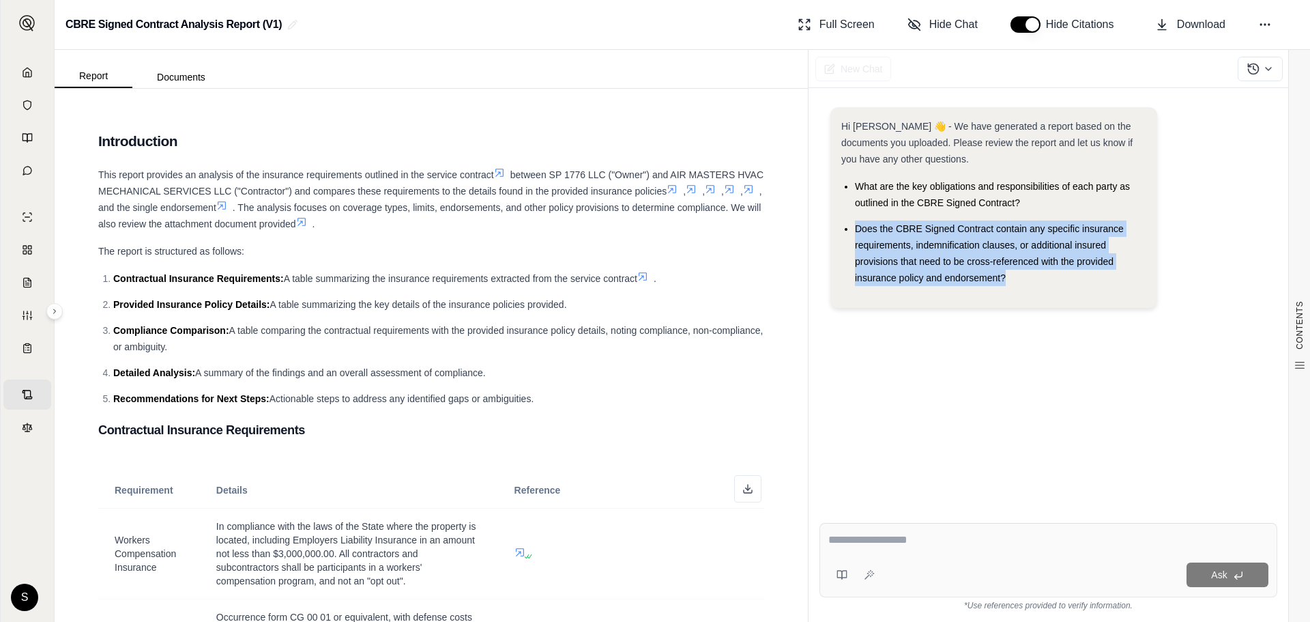
drag, startPoint x: 1017, startPoint y: 278, endPoint x: 854, endPoint y: 227, distance: 170.5
click at [854, 227] on ul "What are the key obligations and responsibilities of each party as outlined in …" at bounding box center [993, 232] width 305 height 108
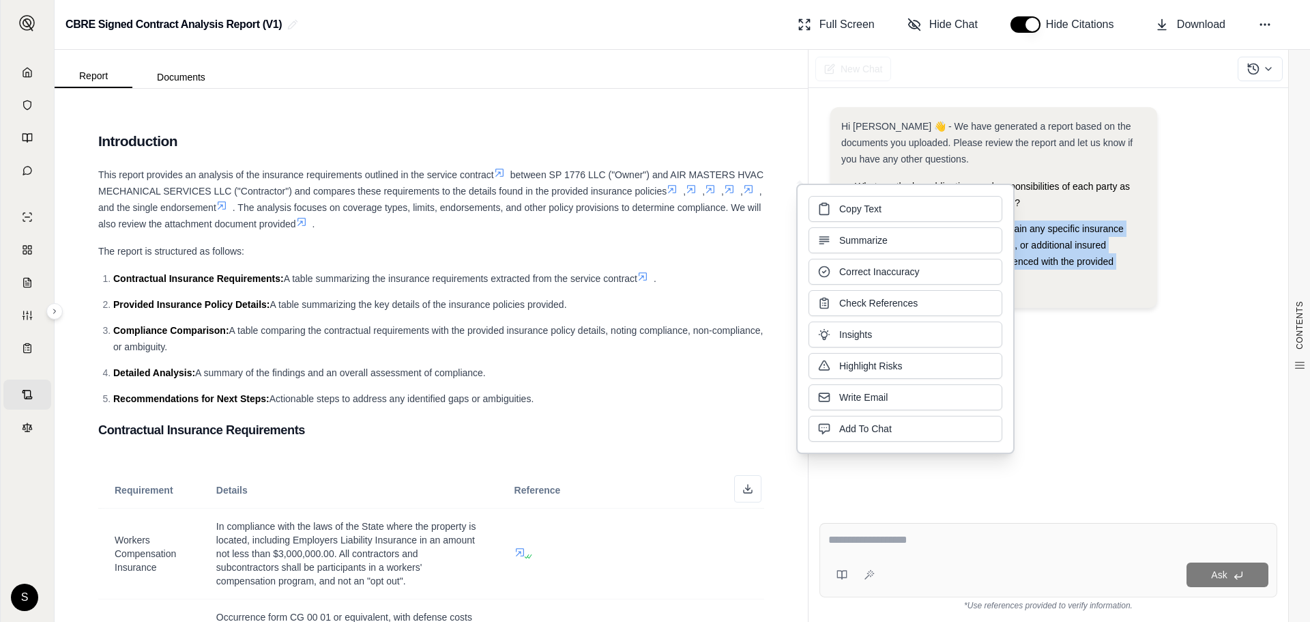
copy span "Does the CBRE Signed Contract contain any specific insurance requirements, inde…"
click at [857, 538] on textarea at bounding box center [1048, 540] width 440 height 16
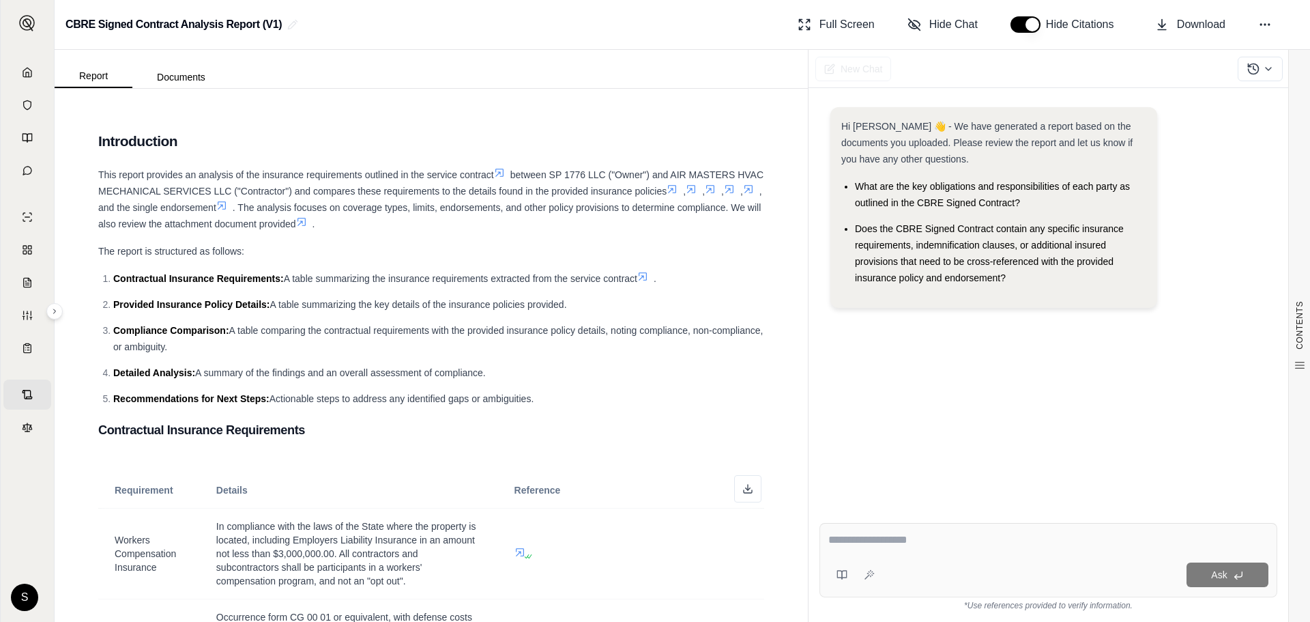
paste textarea "**********"
type textarea "**********"
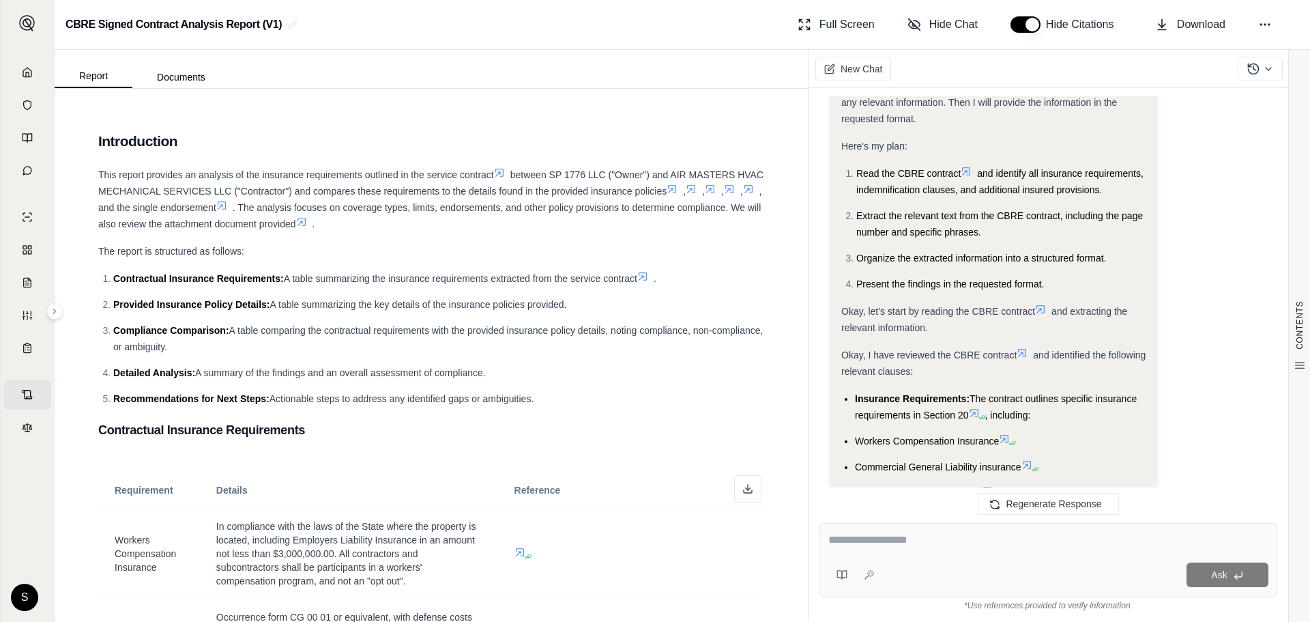
scroll to position [224, 0]
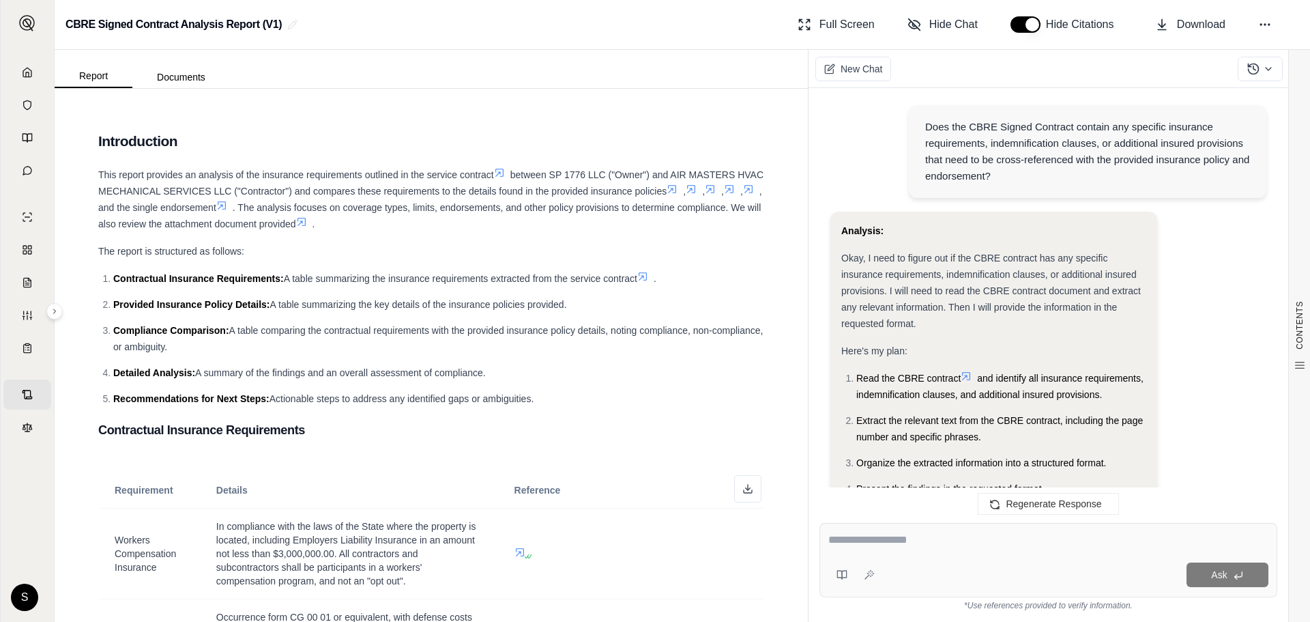
click at [901, 538] on textarea at bounding box center [1048, 540] width 440 height 16
type textarea "**********"
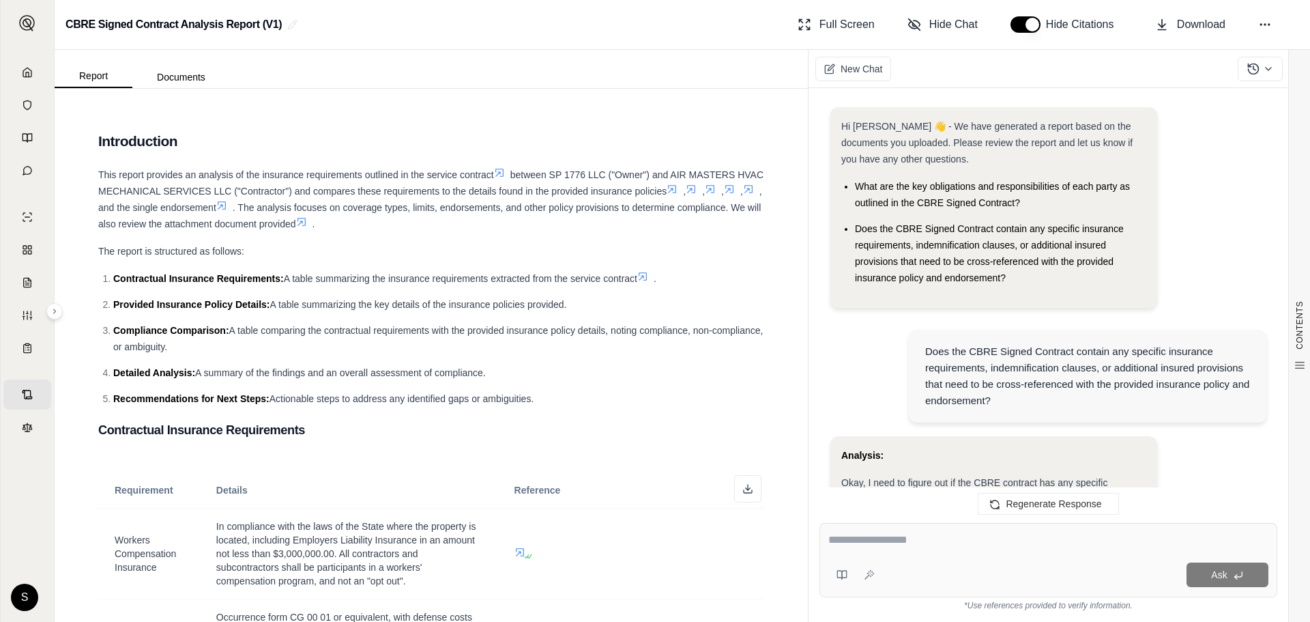
scroll to position [2942, 0]
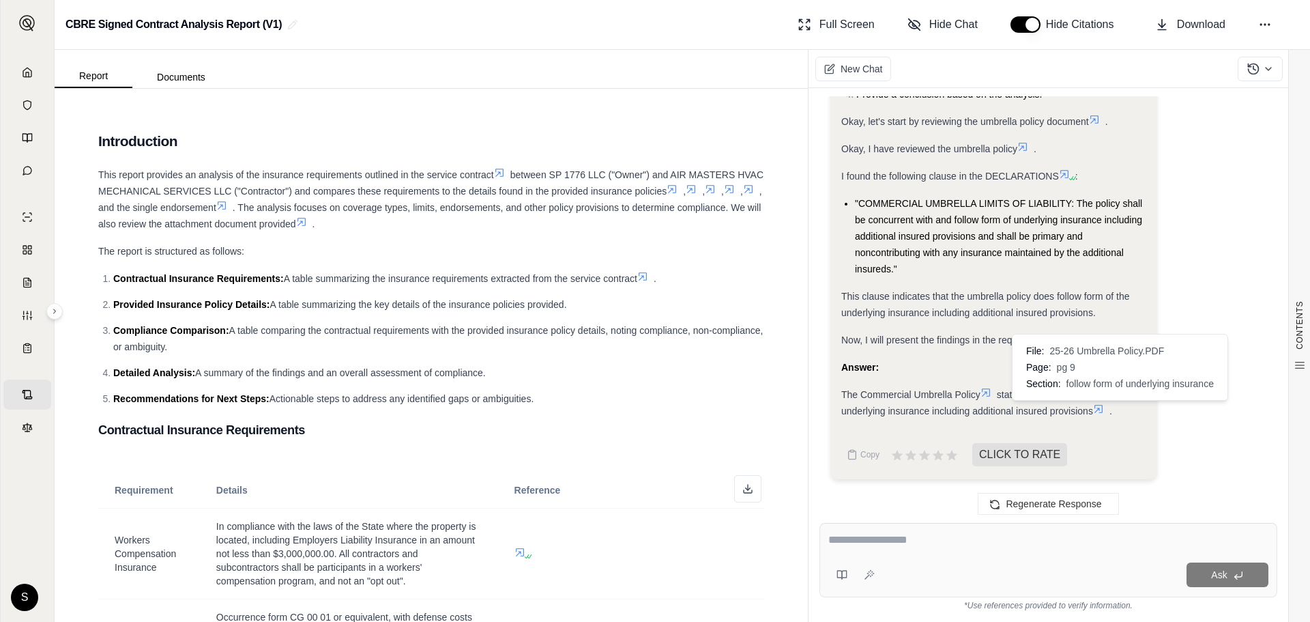
click at [1104, 410] on icon at bounding box center [1098, 408] width 11 height 11
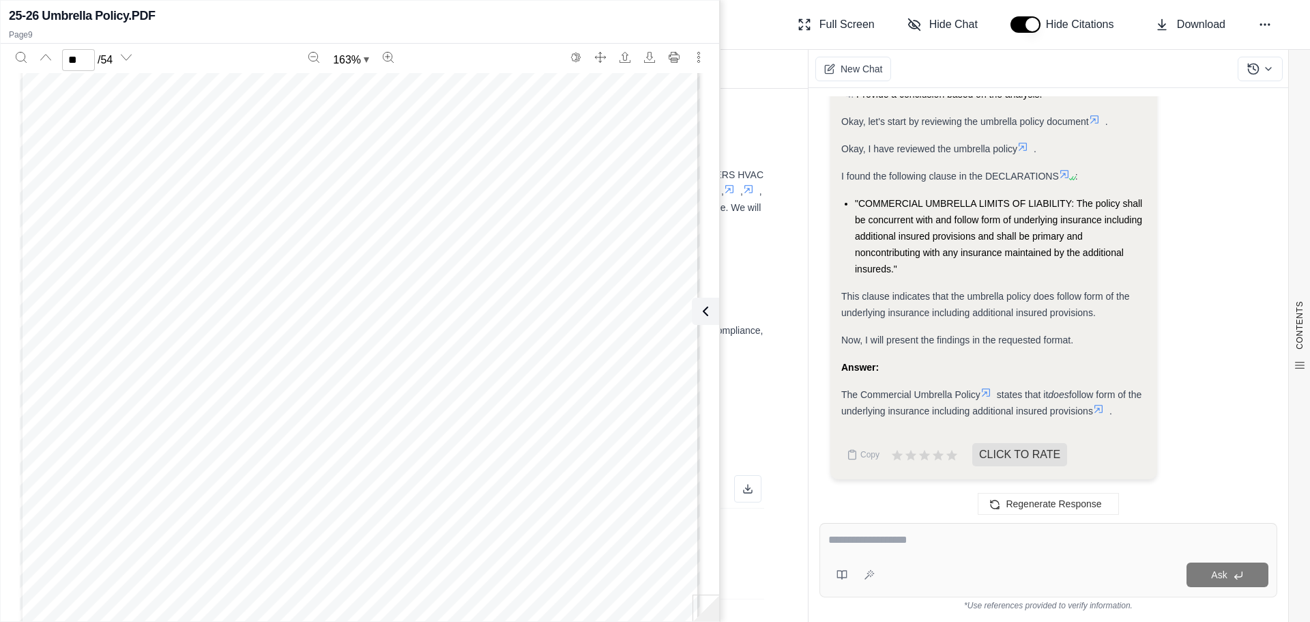
scroll to position [7999, 0]
type input "*"
